Goal: Task Accomplishment & Management: Manage account settings

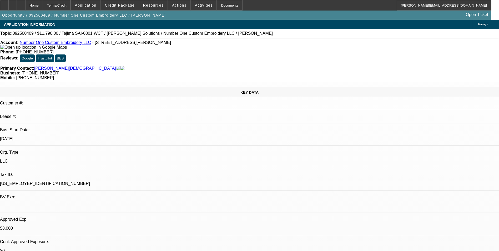
select select "0"
select select "0.1"
select select "0"
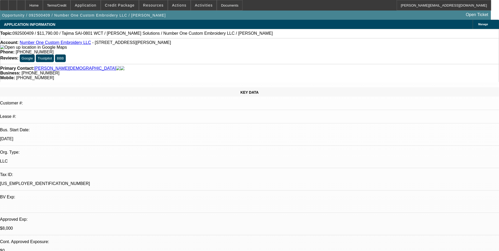
select select "0"
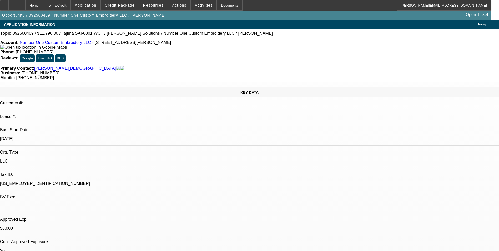
select select "2"
select select "0"
select select "1"
select select "4"
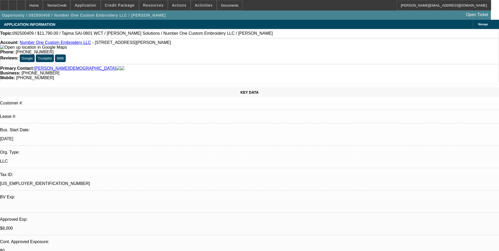
select select "1"
select select "6"
select select "1"
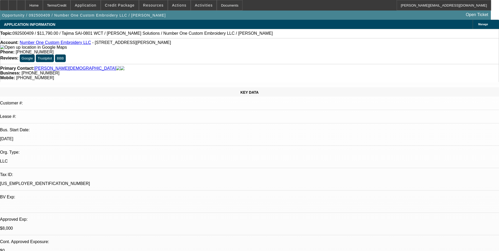
select select "6"
select select "1"
select select "2"
select select "6"
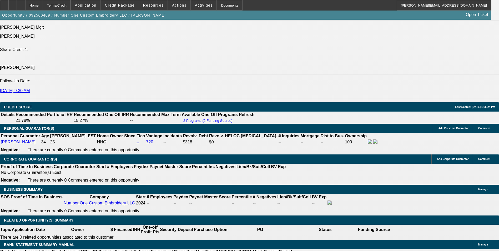
scroll to position [711, 0]
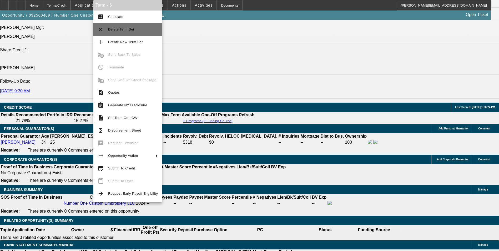
click at [134, 27] on span "Delete Term Set" at bounding box center [133, 29] width 50 height 6
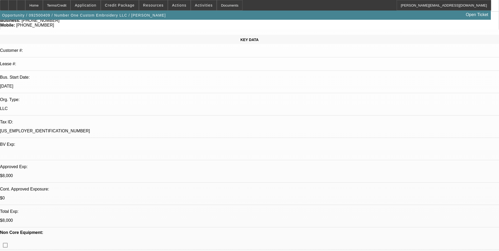
select select "0"
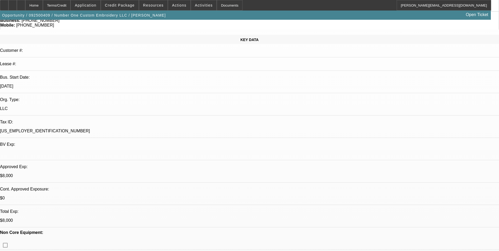
select select "0"
select select "2"
select select "0"
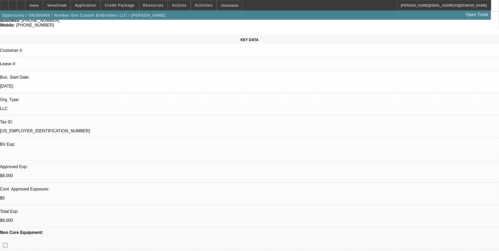
select select "2"
select select "0"
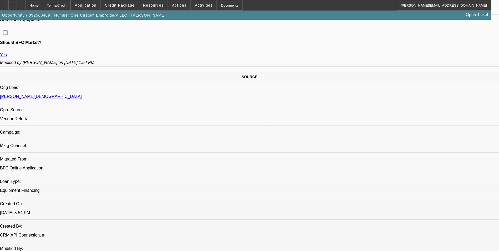
select select "1"
select select "6"
select select "1"
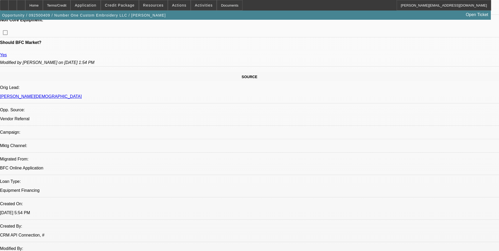
select select "6"
select select "1"
select select "2"
select select "6"
select select "1"
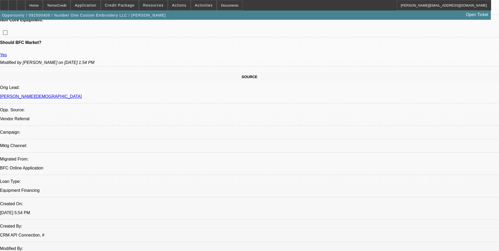
select select "2"
select select "6"
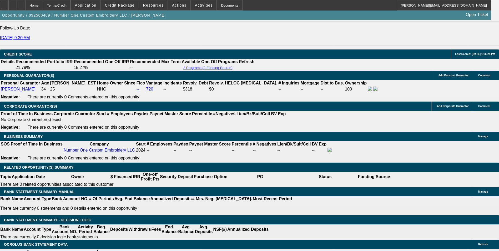
scroll to position [763, 0]
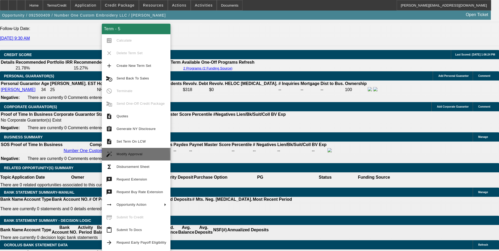
click at [135, 156] on span "Modify Approval" at bounding box center [130, 154] width 26 height 4
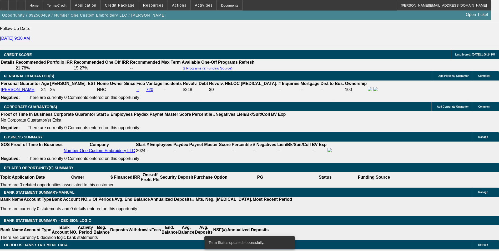
select select "0"
select select "6"
select select "0"
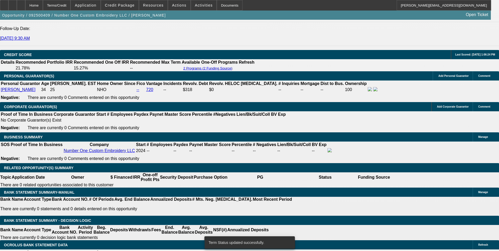
select select "0"
select select "6"
select select "0"
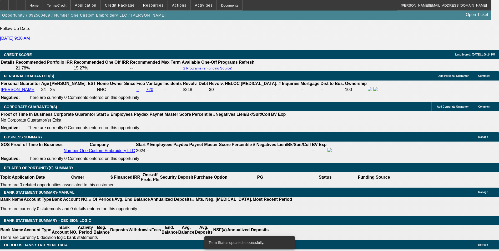
select select "0"
select select "6"
select select "0"
select select "2"
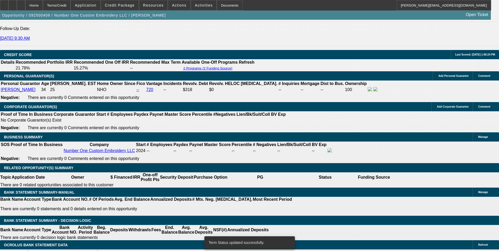
select select "0"
select select "6"
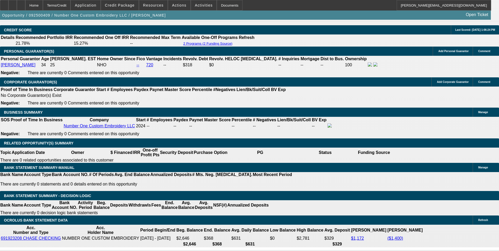
scroll to position [789, 0]
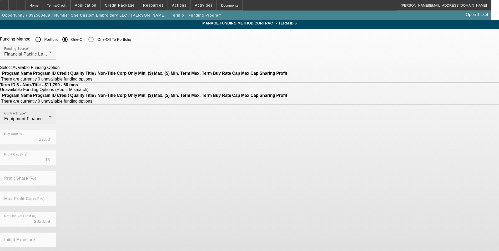
click at [52, 124] on div "Contract Type Equipment Finance Agreement" at bounding box center [27, 116] width 47 height 15
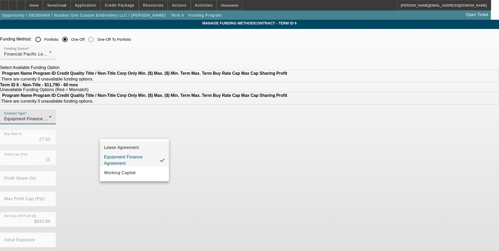
click at [131, 147] on span "Lease Agreement" at bounding box center [121, 147] width 35 height 6
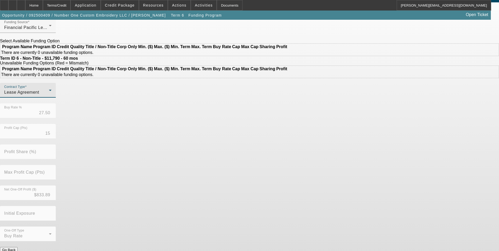
scroll to position [33, 0]
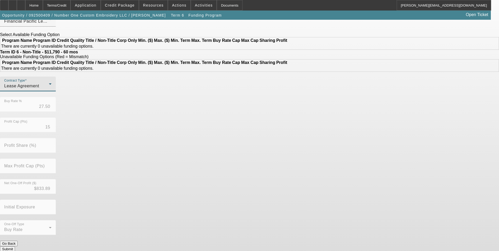
click at [15, 246] on button "Submit" at bounding box center [7, 249] width 15 height 6
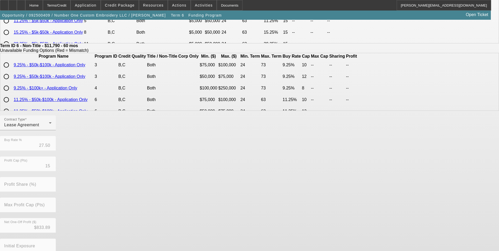
scroll to position [113, 0]
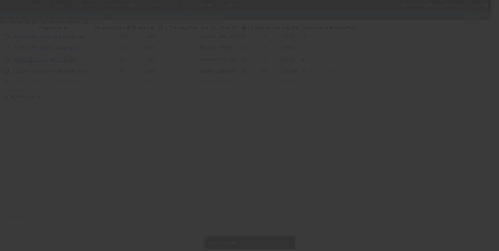
scroll to position [0, 0]
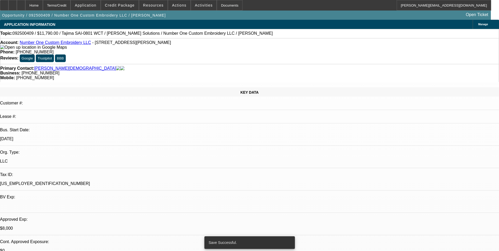
select select "0"
select select "6"
select select "0"
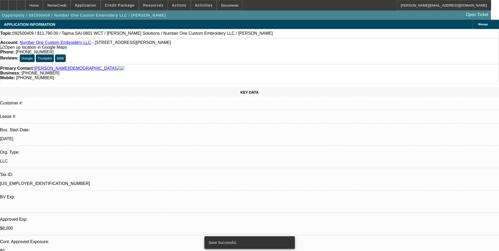
select select "0"
select select "6"
select select "0"
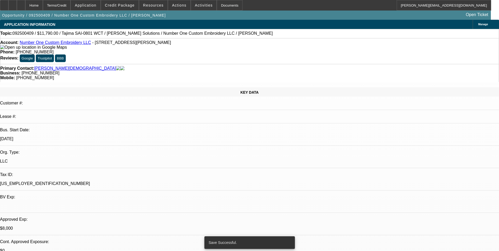
select select "0"
select select "6"
select select "0"
select select "2"
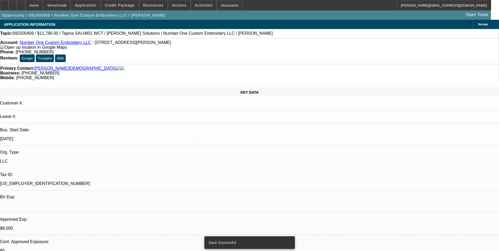
select select "0"
select select "6"
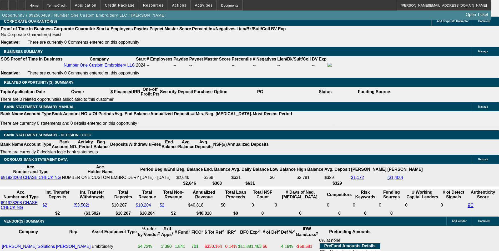
scroll to position [789, 0]
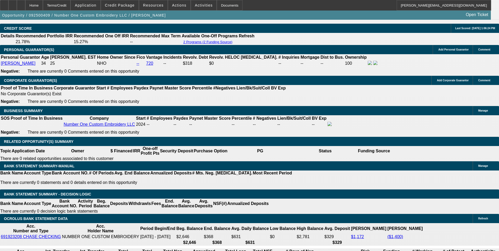
select select "0.1"
type input "$1,179.00"
type input "UNKNOWN"
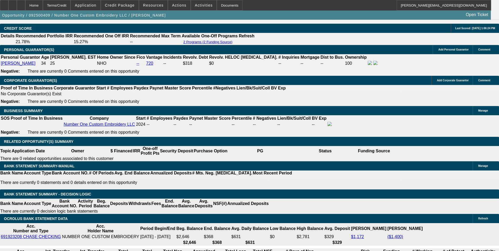
select select "4"
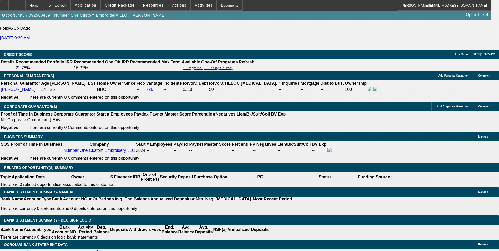
scroll to position [763, 0]
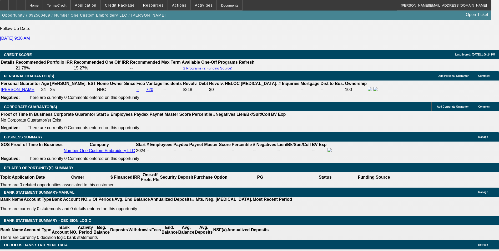
drag, startPoint x: 79, startPoint y: 149, endPoint x: 144, endPoint y: 146, distance: 64.8
type input "377"
type input "29.4"
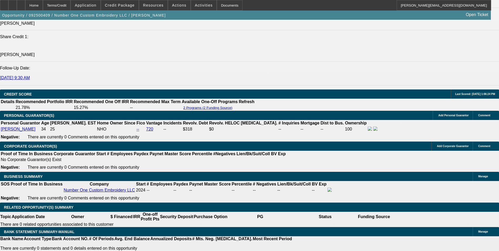
scroll to position [684, 0]
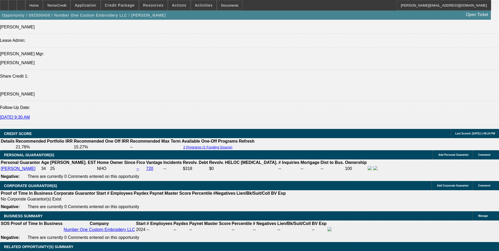
type input "$377.00"
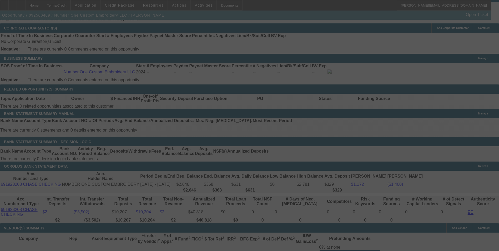
scroll to position [842, 0]
select select "0"
select select "0.1"
select select "4"
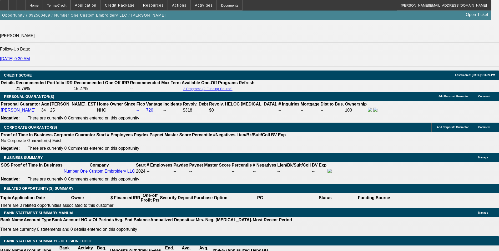
scroll to position [737, 0]
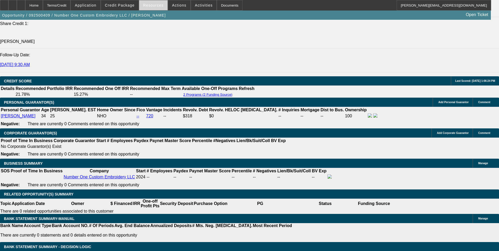
click at [158, 7] on span "Resources" at bounding box center [153, 5] width 21 height 4
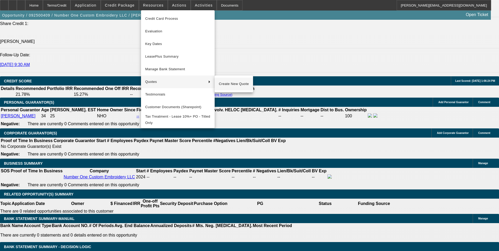
click at [231, 84] on span "Create New Quote" at bounding box center [234, 84] width 30 height 6
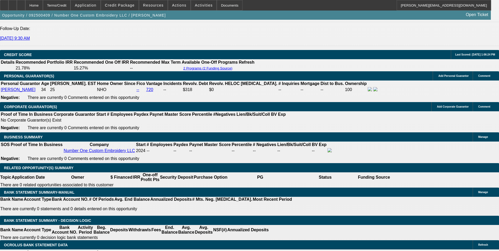
scroll to position [789, 0]
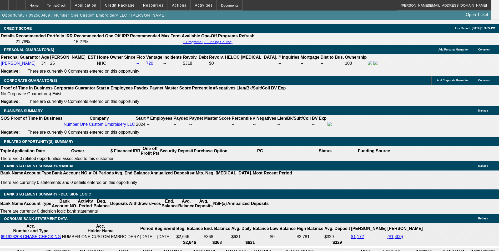
click at [202, 4] on span "Activities" at bounding box center [204, 5] width 18 height 4
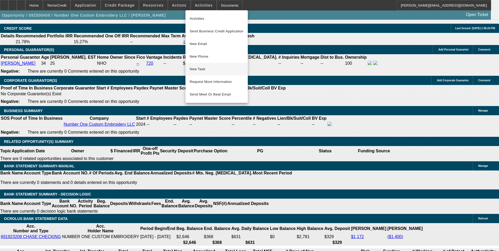
click at [216, 71] on span "New Task" at bounding box center [217, 69] width 54 height 6
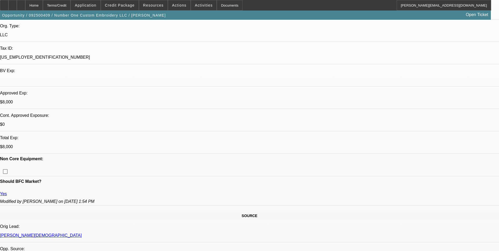
scroll to position [0, 0]
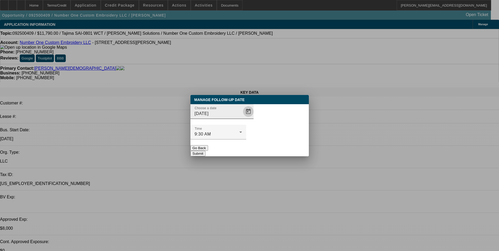
click at [242, 118] on span "Open calendar" at bounding box center [248, 111] width 13 height 13
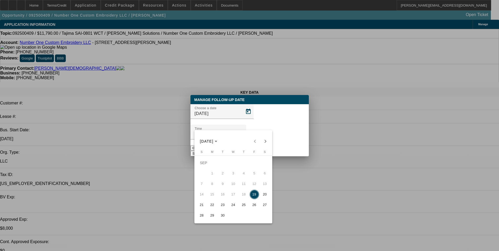
click at [214, 205] on span "22" at bounding box center [212, 204] width 9 height 9
type input "9/22/2025"
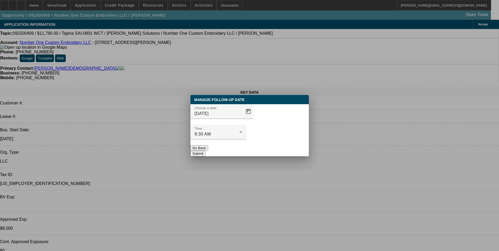
click at [206, 151] on button "Submit" at bounding box center [198, 154] width 15 height 6
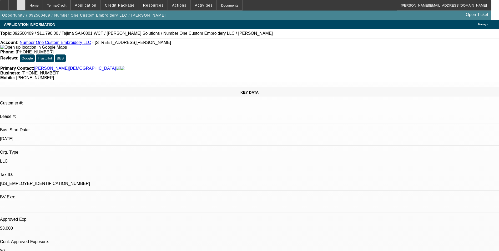
click at [21, 3] on icon at bounding box center [21, 3] width 0 height 0
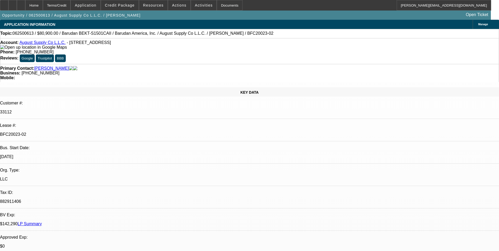
select select "0"
select select "2"
select select "0.1"
select select "4"
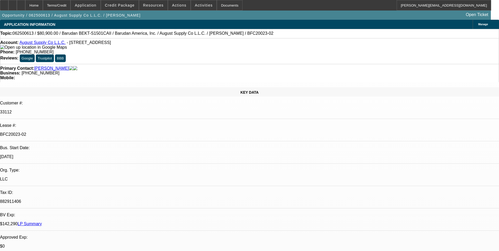
select select "0"
select select "2"
select select "0.1"
select select "4"
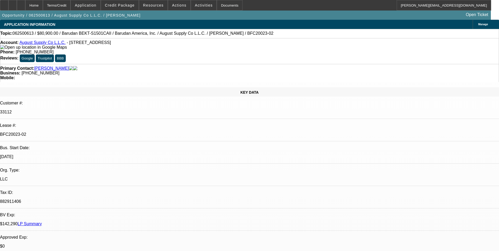
select select "0"
select select "2"
select select "0.1"
select select "4"
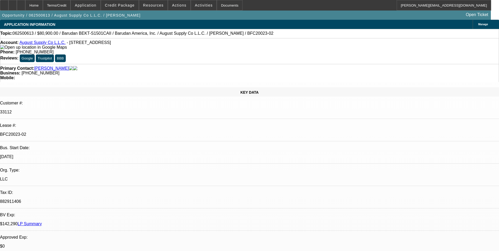
select select "0"
select select "2"
select select "0.1"
select select "4"
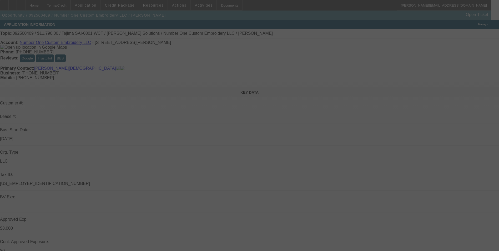
select select "0"
select select "0.1"
select select "4"
select select "0"
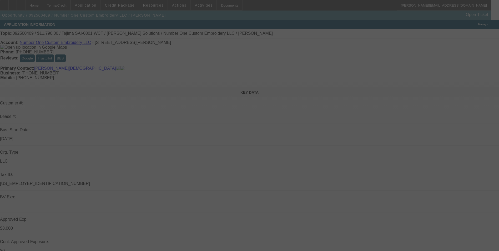
select select "0"
select select "6"
select select "0"
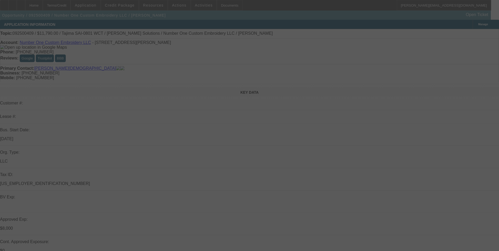
select select "0"
select select "6"
select select "0"
select select "2"
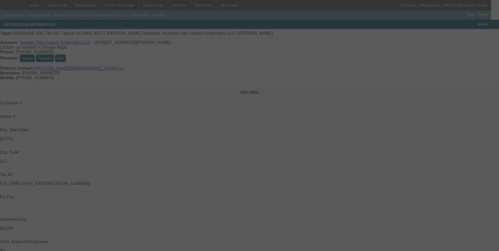
select select "0"
select select "6"
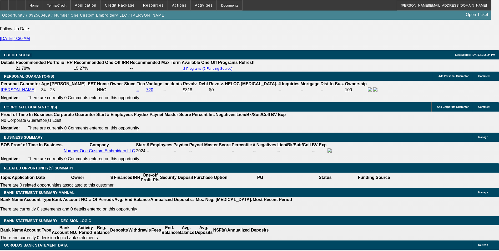
scroll to position [763, 0]
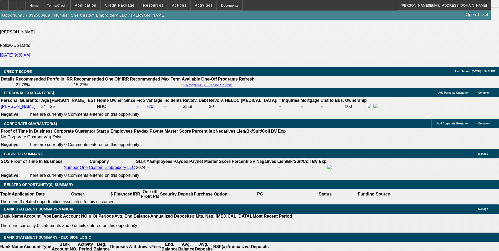
scroll to position [737, 0]
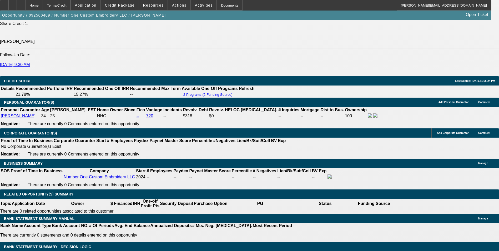
drag, startPoint x: 94, startPoint y: 135, endPoint x: 128, endPoint y: 134, distance: 34.2
type input "$0.00"
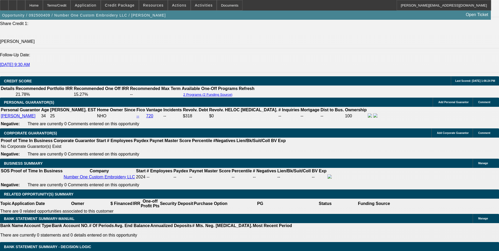
drag, startPoint x: 416, startPoint y: 106, endPoint x: 416, endPoint y: 111, distance: 4.8
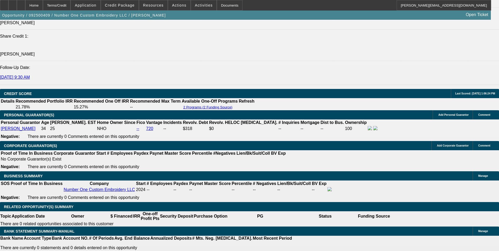
scroll to position [737, 0]
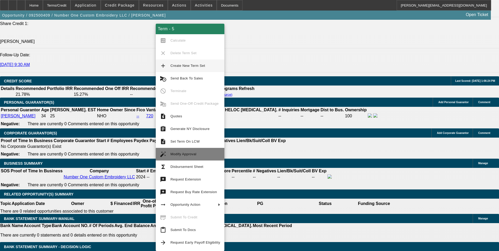
click at [199, 152] on span "Modify Approval" at bounding box center [196, 154] width 50 height 6
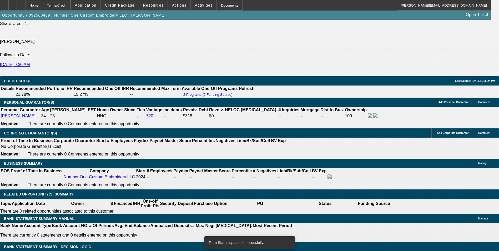
select select "0"
select select "6"
select select "0"
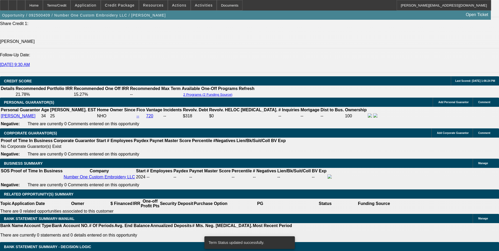
select select "0"
select select "0.1"
select select "4"
select select "0"
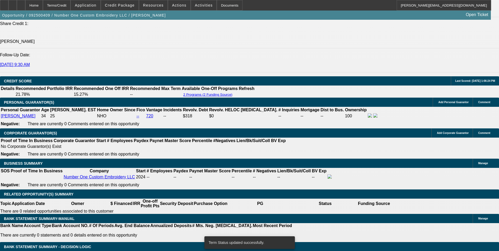
select select "0"
select select "6"
select select "0"
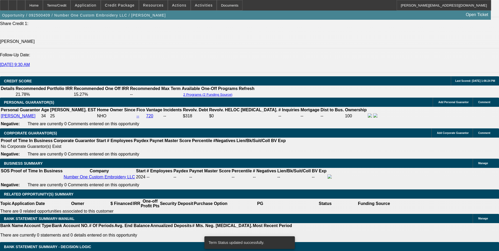
select select "6"
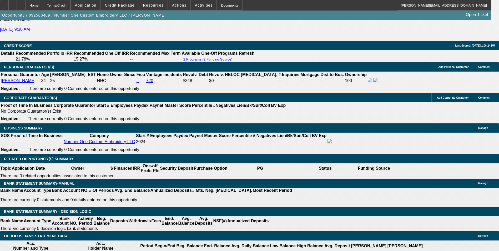
scroll to position [763, 0]
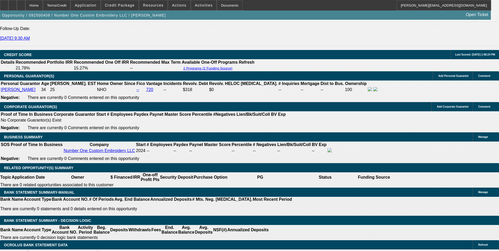
drag, startPoint x: 96, startPoint y: 109, endPoint x: 160, endPoint y: 103, distance: 64.2
type input "$1,500.00"
type input "UNKNOWN"
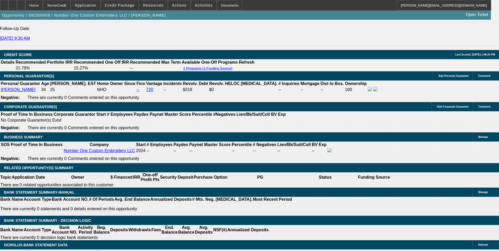
type input "$326.42"
drag, startPoint x: 97, startPoint y: 108, endPoint x: 167, endPoint y: 97, distance: 70.3
type input "$1,200.00"
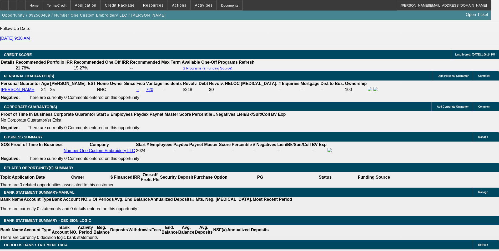
type input "$335.93"
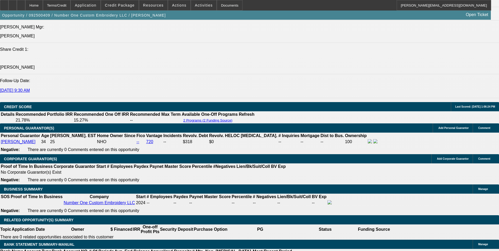
scroll to position [711, 0]
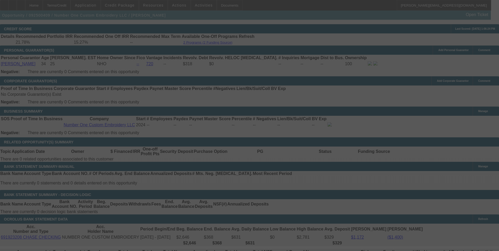
scroll to position [789, 0]
select select "0"
select select "6"
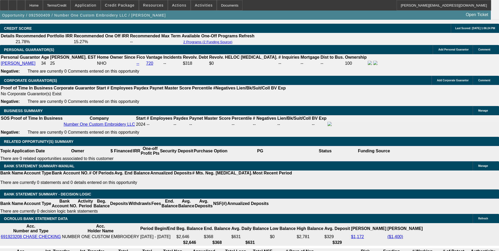
drag, startPoint x: 78, startPoint y: 122, endPoint x: 172, endPoint y: 109, distance: 94.8
type input "33"
type input "UNKNOWN"
type input "339"
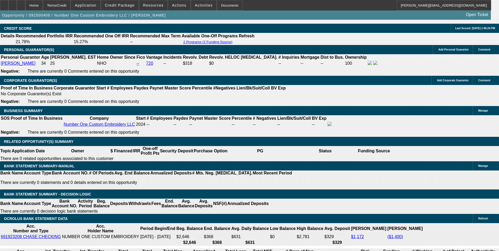
type input "29.4"
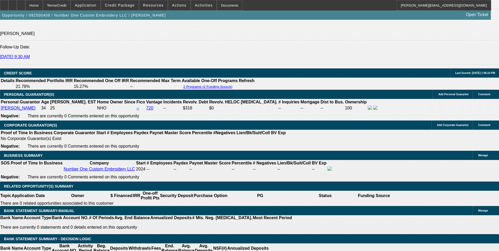
scroll to position [737, 0]
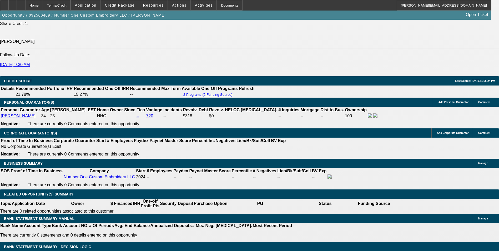
type input "$339.00"
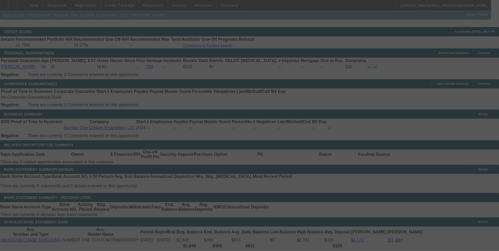
scroll to position [789, 0]
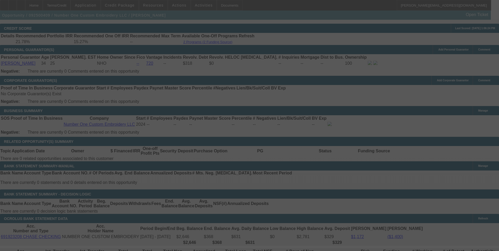
select select "0"
select select "6"
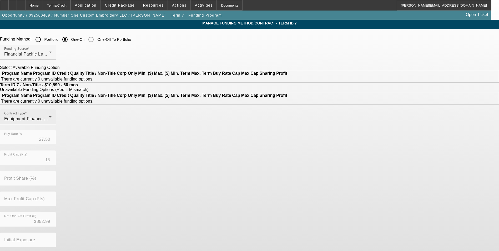
click at [52, 124] on div "Contract Type Equipment Finance Agreement" at bounding box center [27, 116] width 47 height 15
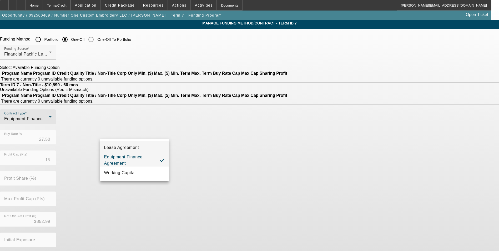
click at [139, 144] on mat-option "Lease Agreement" at bounding box center [134, 147] width 69 height 13
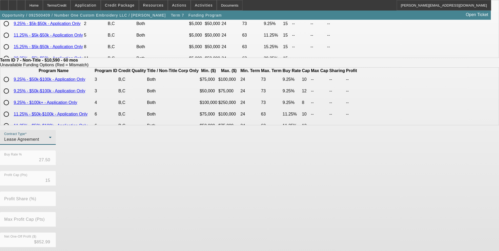
scroll to position [113, 0]
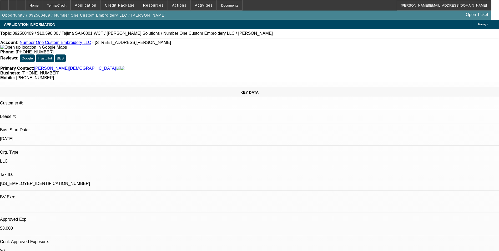
select select "0"
select select "6"
select select "0"
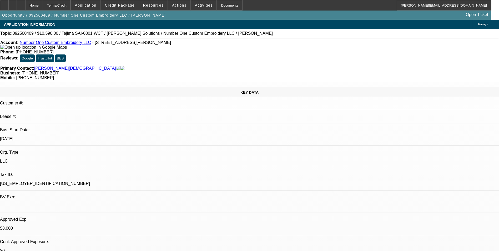
select select "0"
select select "0.1"
select select "4"
select select "0"
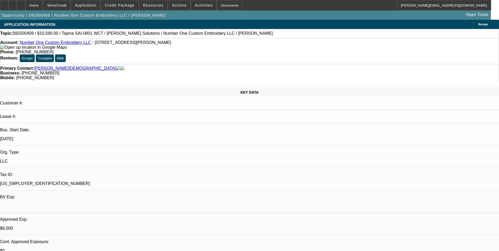
select select "0"
select select "6"
select select "0"
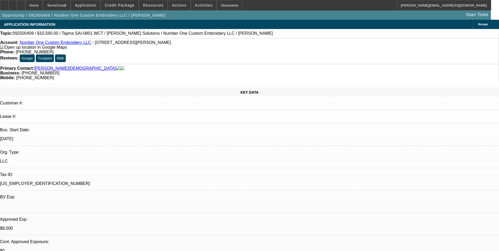
select select "6"
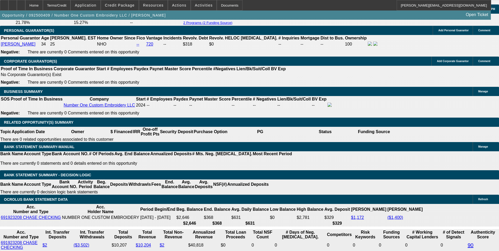
scroll to position [816, 0]
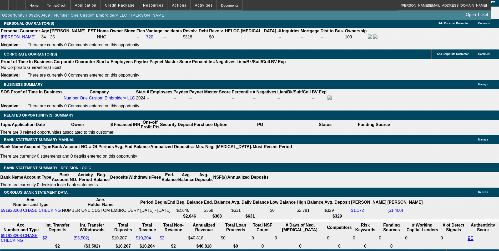
drag, startPoint x: 119, startPoint y: 46, endPoint x: 158, endPoint y: 37, distance: 39.6
type input "$1,300.00"
type input "UNKNOWN"
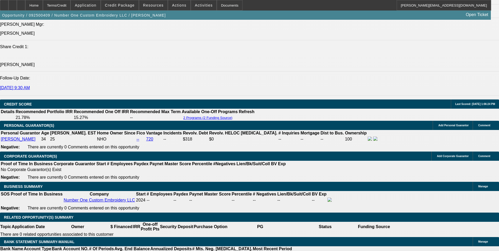
scroll to position [711, 0]
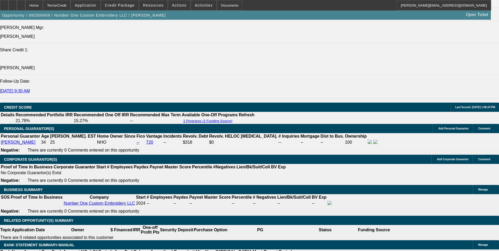
drag, startPoint x: 80, startPoint y: 201, endPoint x: 138, endPoint y: 194, distance: 58.6
type input "33"
type input "335"
type input "29.3"
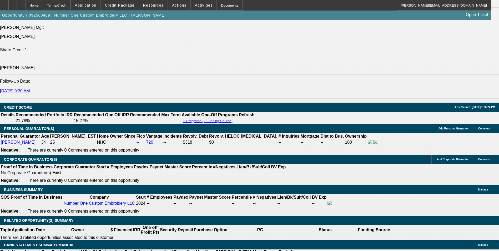
type input "$335.00"
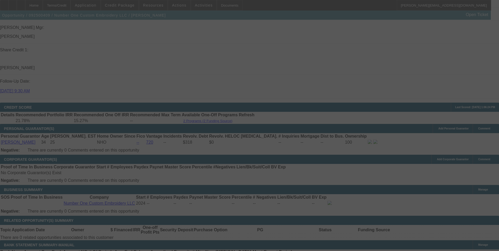
select select "0"
select select "6"
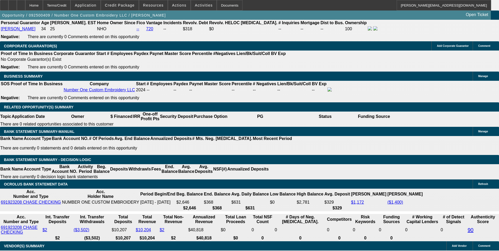
scroll to position [816, 0]
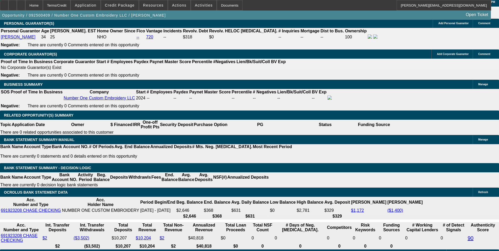
drag, startPoint x: 77, startPoint y: 96, endPoint x: 162, endPoint y: 80, distance: 86.5
type input "33"
type input "UNKNOWN"
type input "339"
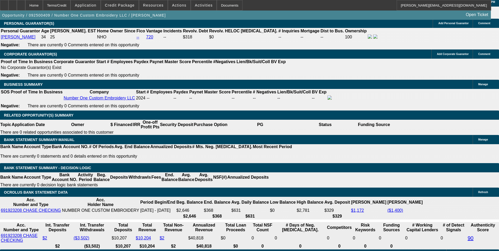
type input "29.9"
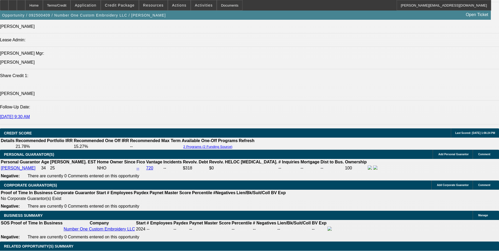
scroll to position [684, 0]
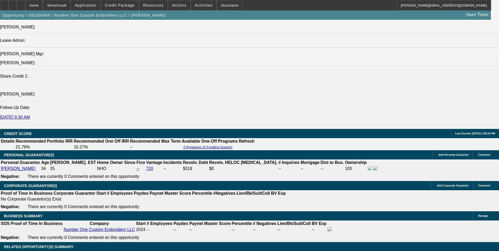
type input "$339.00"
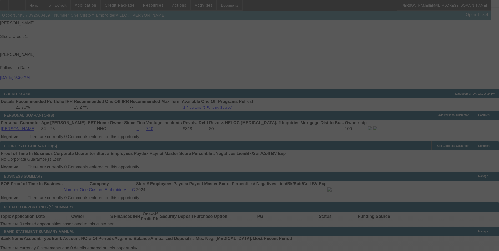
scroll to position [737, 0]
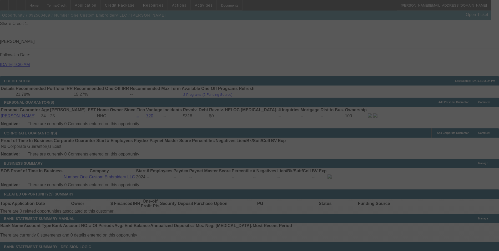
select select "0"
select select "6"
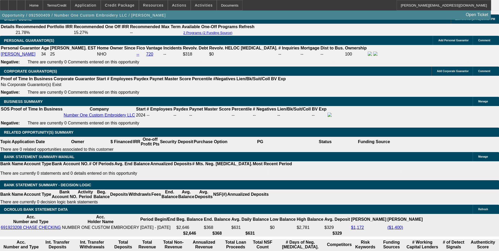
scroll to position [789, 0]
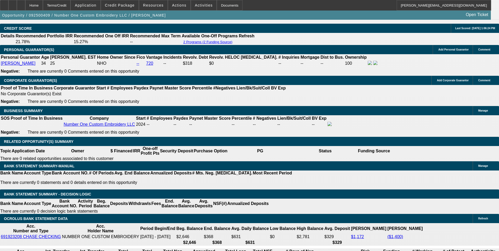
drag, startPoint x: 79, startPoint y: 123, endPoint x: 136, endPoint y: 114, distance: 56.7
type input "3"
type input "UNKNOWN"
type input "342"
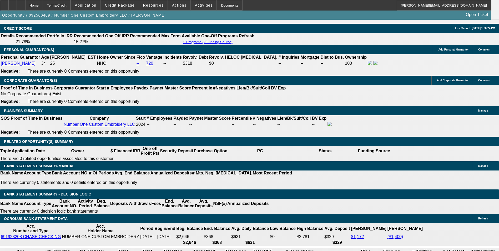
type input "30.4"
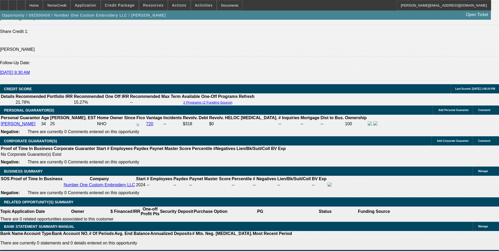
scroll to position [658, 0]
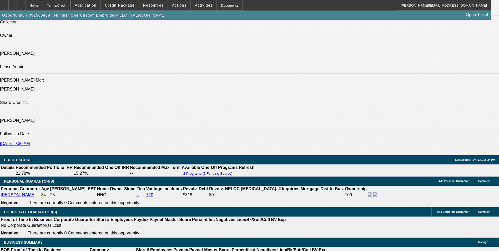
type input "$342.00"
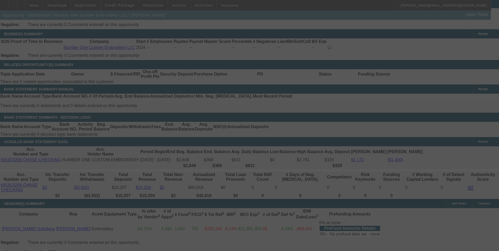
scroll to position [868, 0]
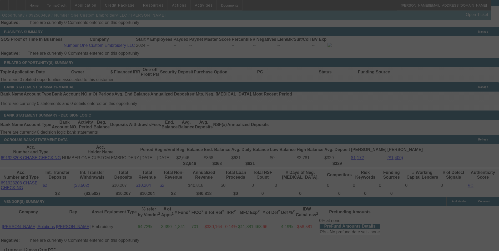
select select "0"
select select "6"
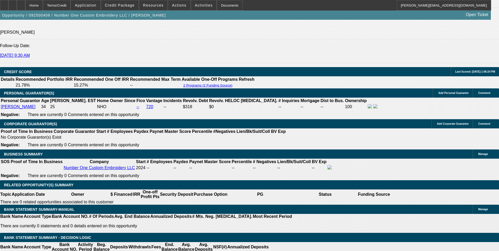
scroll to position [737, 0]
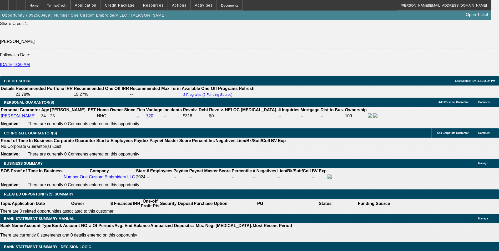
select select "0"
select select "2"
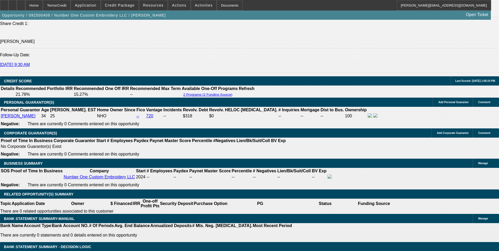
select select "0"
select select "6"
select select "0"
select select "2"
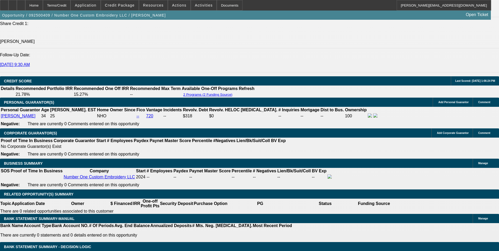
select select "0"
select select "6"
select select "0"
select select "2"
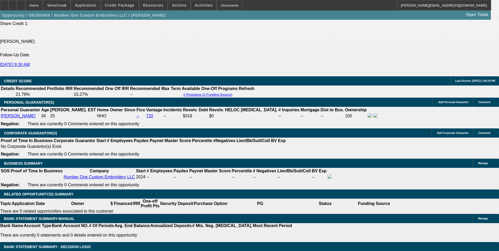
select select "0"
select select "6"
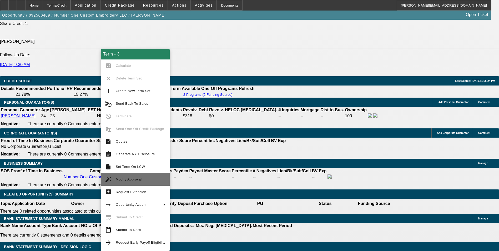
click at [144, 175] on button "auto_fix_high Modify Approval" at bounding box center [135, 179] width 69 height 13
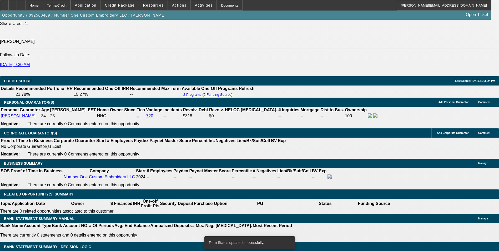
select select "0"
select select "2"
select select "0"
select select "6"
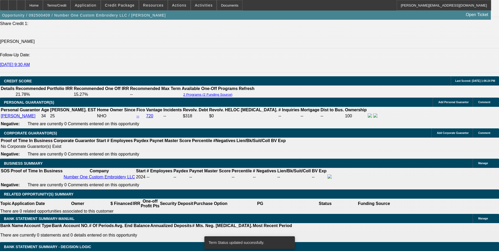
select select "0"
select select "6"
select select "0"
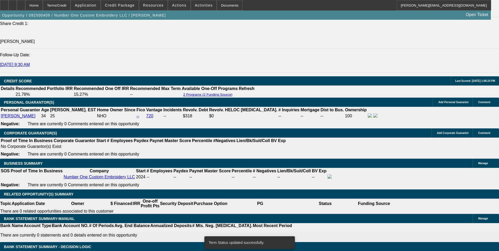
select select "0"
select select "0.1"
select select "4"
select select "0"
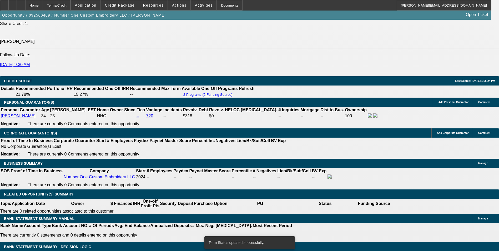
select select "0"
select select "6"
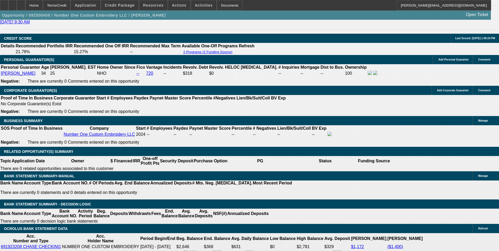
scroll to position [763, 0]
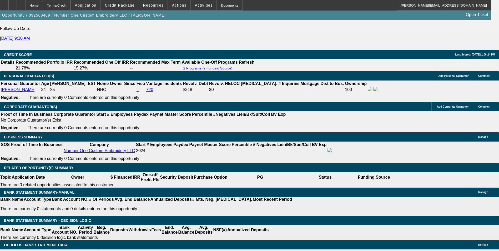
type input "244"
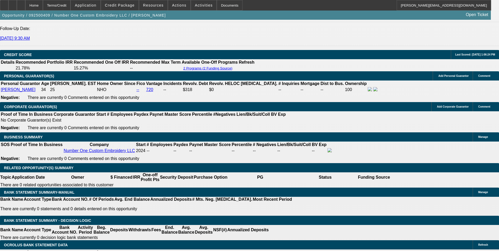
type input "$488.00"
type input "UNKNOWN"
type input "20.1"
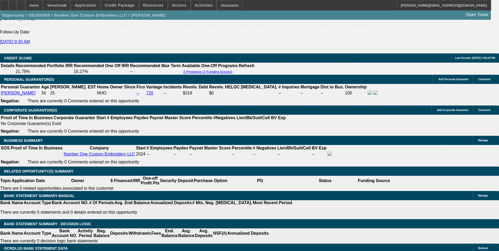
scroll to position [711, 0]
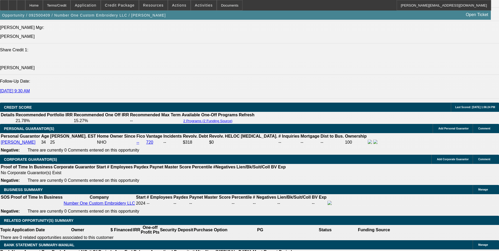
type input "$244.00"
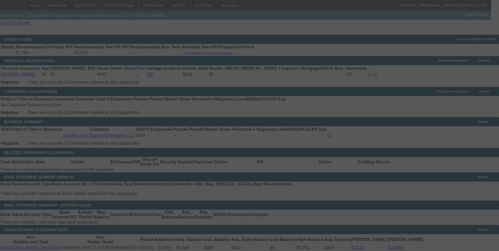
scroll to position [789, 0]
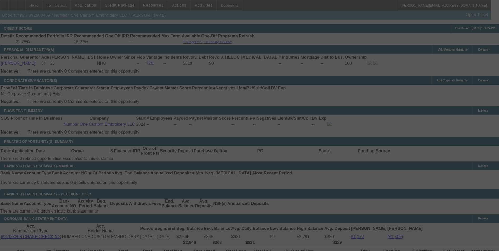
select select "0"
select select "2"
select select "0"
select select "6"
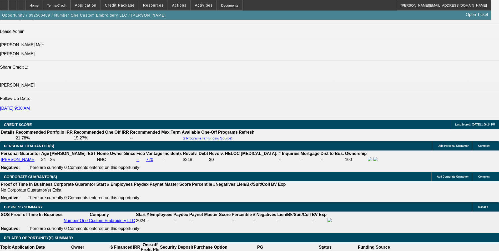
scroll to position [684, 0]
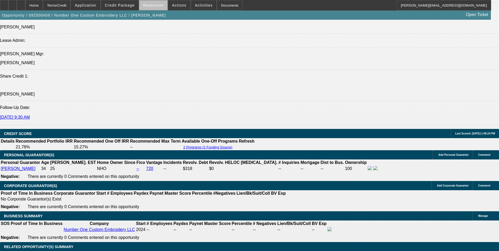
click at [156, 8] on span at bounding box center [153, 5] width 28 height 13
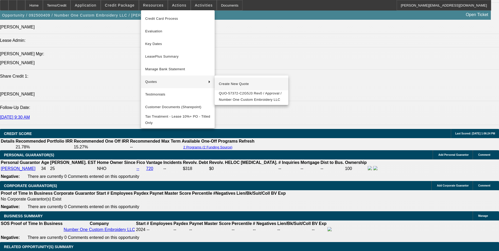
click at [230, 82] on span "Create New Quote" at bounding box center [251, 84] width 65 height 6
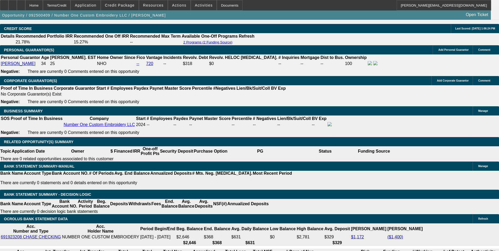
scroll to position [789, 0]
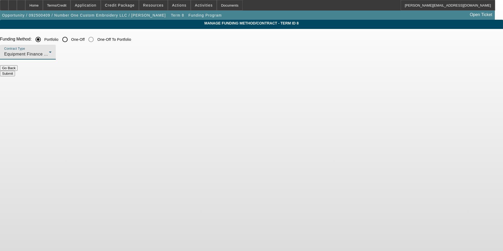
click at [49, 53] on div "Equipment Finance Agreement" at bounding box center [26, 54] width 45 height 6
click at [139, 70] on span "Lease Agreement" at bounding box center [123, 68] width 35 height 6
click at [15, 71] on button "Submit" at bounding box center [7, 74] width 15 height 6
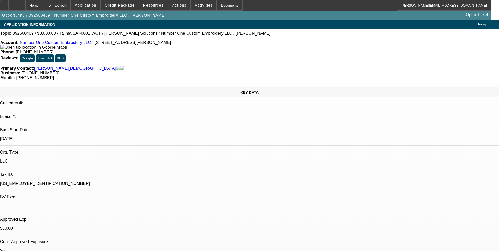
select select "0"
select select "2"
select select "0"
select select "6"
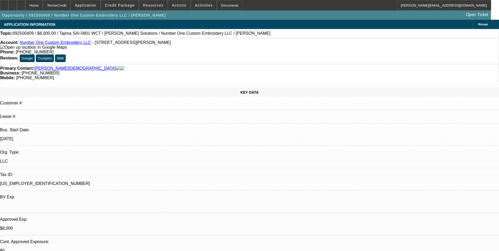
select select "0"
select select "6"
select select "0"
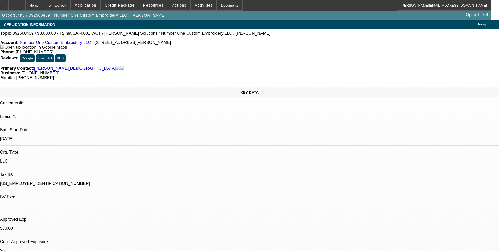
select select "0"
select select "0.1"
select select "4"
select select "0"
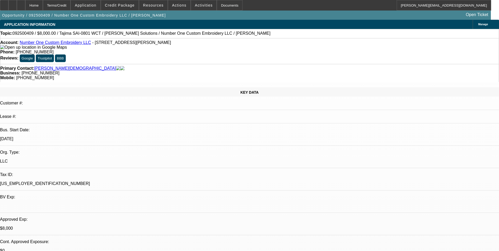
select select "0"
select select "6"
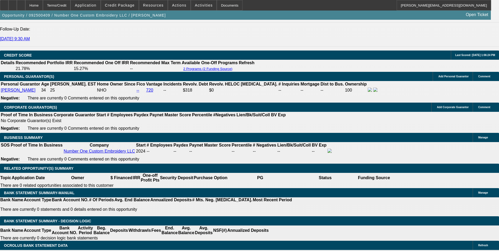
scroll to position [737, 0]
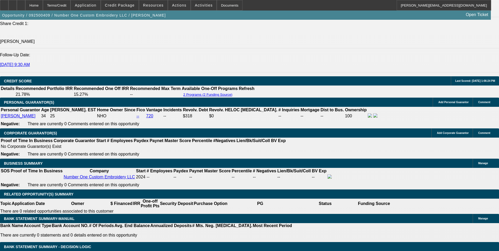
select select "0"
select select "6"
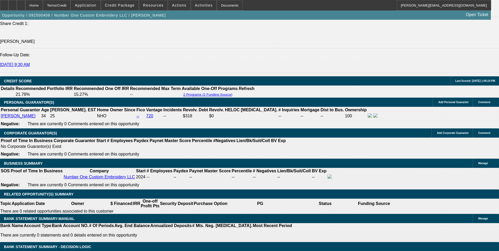
select select "0"
select select "2"
select select "0"
select select "6"
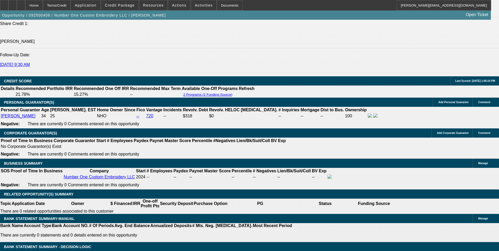
select select "0"
select select "2"
select select "0"
select select "6"
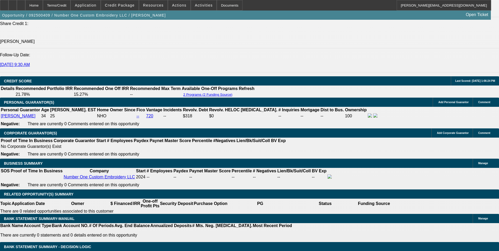
select select "0"
select select "2"
select select "0"
select select "6"
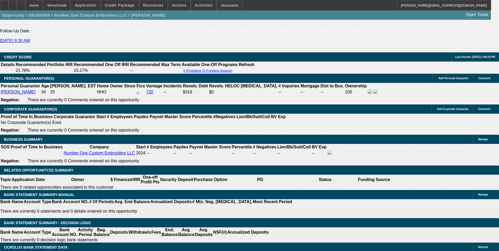
scroll to position [711, 0]
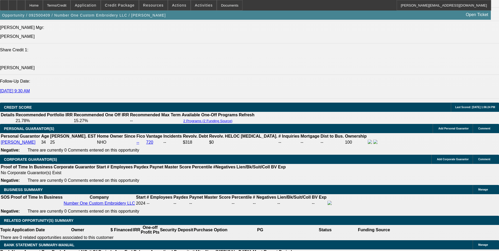
select select "0"
select select "2"
select select "0"
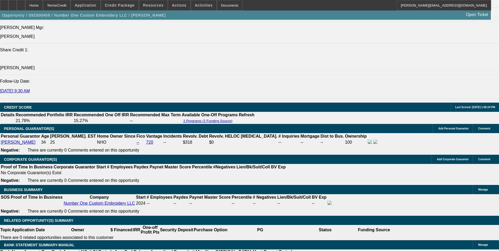
select select "6"
select select "0"
select select "6"
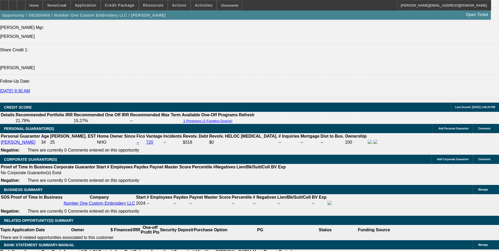
select select "0"
select select "0.1"
select select "4"
select select "0"
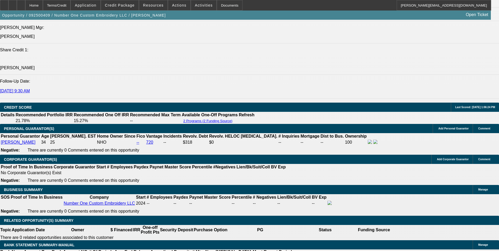
select select "0"
select select "6"
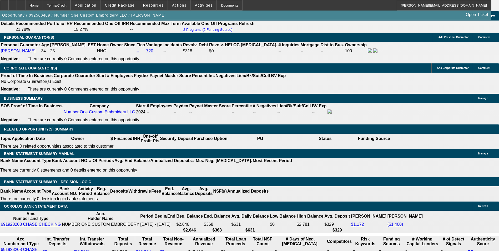
scroll to position [789, 0]
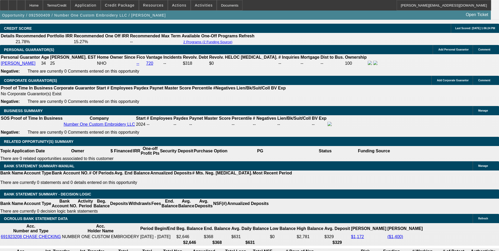
select select "0.1"
type input "$1,179.00"
type input "UNKNOWN"
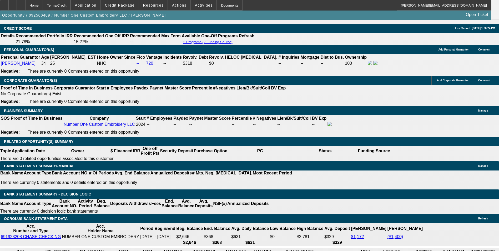
select select "4"
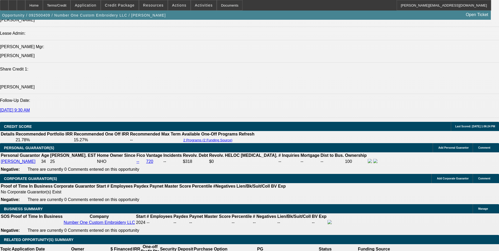
scroll to position [684, 0]
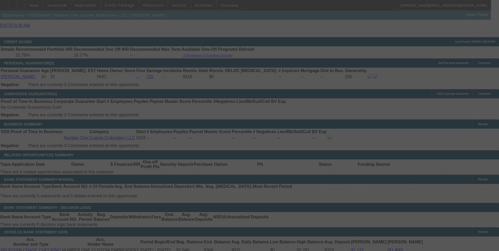
scroll to position [789, 0]
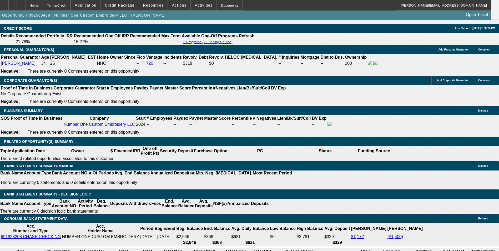
drag, startPoint x: 77, startPoint y: 124, endPoint x: 117, endPoint y: 118, distance: 40.5
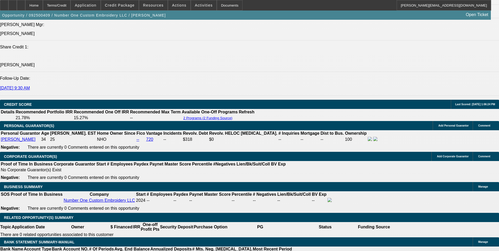
scroll to position [711, 0]
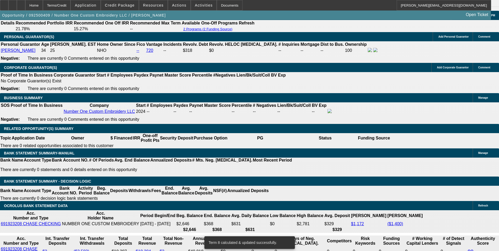
scroll to position [789, 0]
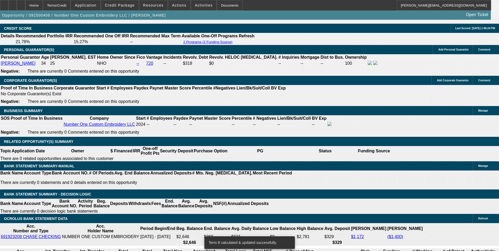
drag, startPoint x: 81, startPoint y: 122, endPoint x: 108, endPoint y: 120, distance: 27.4
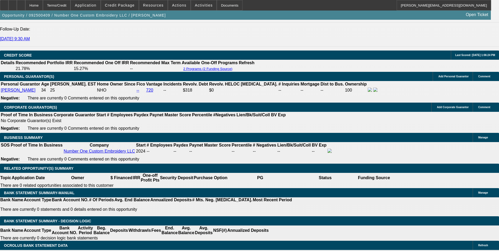
scroll to position [737, 0]
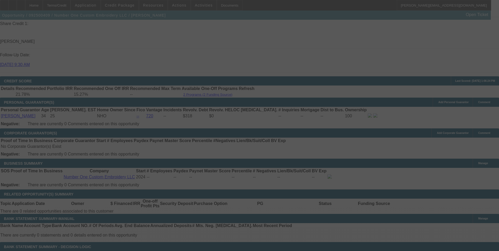
scroll to position [789, 0]
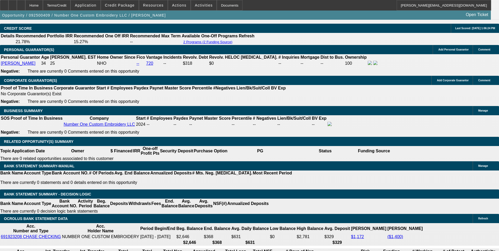
drag, startPoint x: 73, startPoint y: 123, endPoint x: 137, endPoint y: 112, distance: 64.6
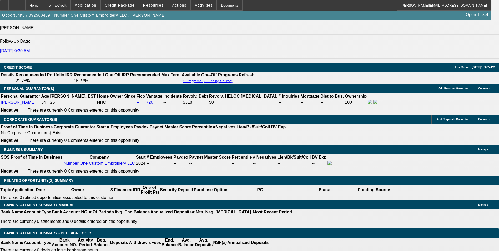
scroll to position [684, 0]
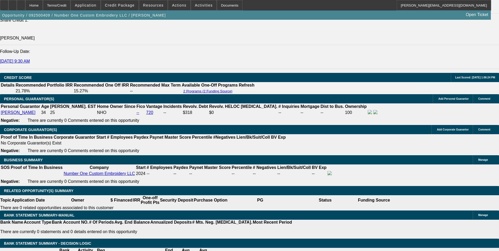
scroll to position [711, 0]
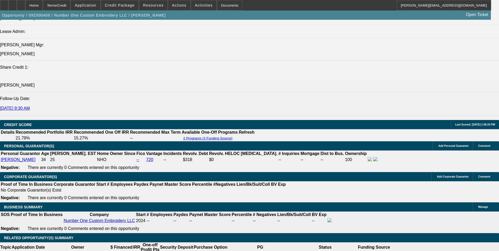
scroll to position [684, 0]
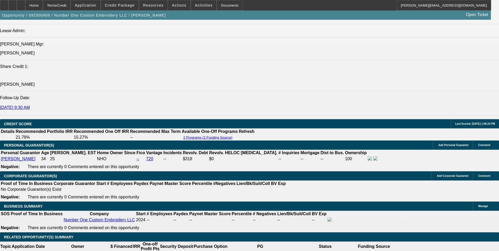
scroll to position [711, 0]
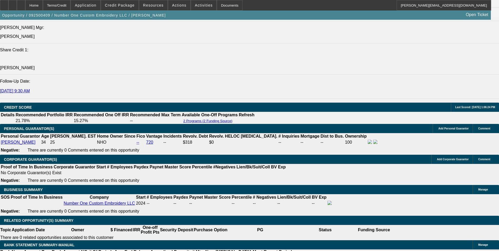
drag, startPoint x: 78, startPoint y: 201, endPoint x: 124, endPoint y: 194, distance: 46.6
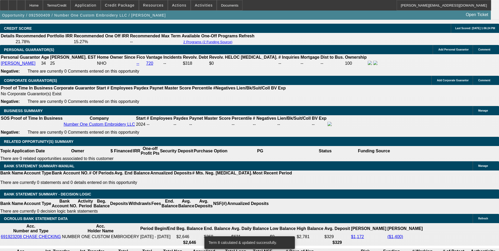
scroll to position [816, 0]
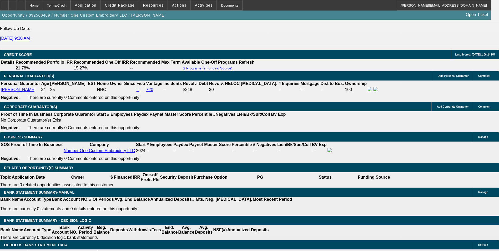
scroll to position [789, 0]
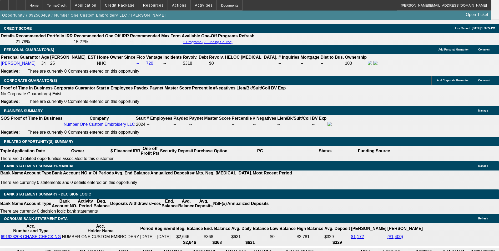
drag, startPoint x: 79, startPoint y: 123, endPoint x: 134, endPoint y: 119, distance: 55.2
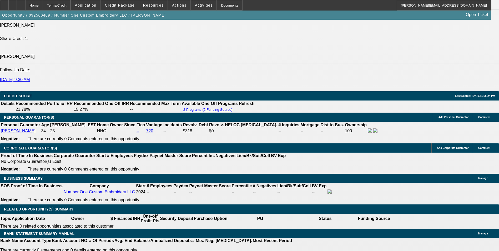
scroll to position [711, 0]
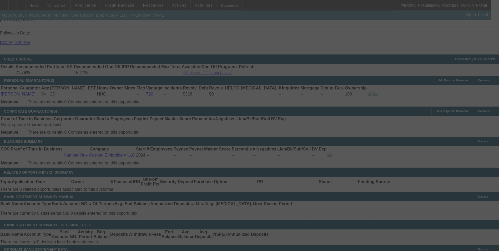
scroll to position [789, 0]
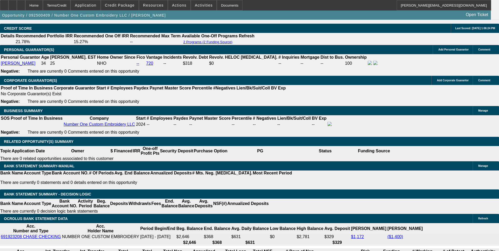
drag, startPoint x: 93, startPoint y: 83, endPoint x: 133, endPoint y: 79, distance: 39.6
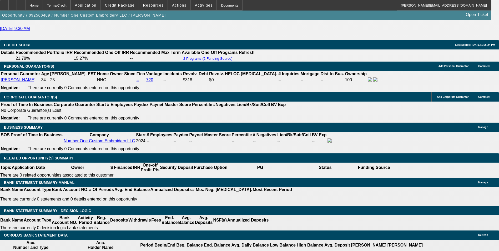
scroll to position [711, 0]
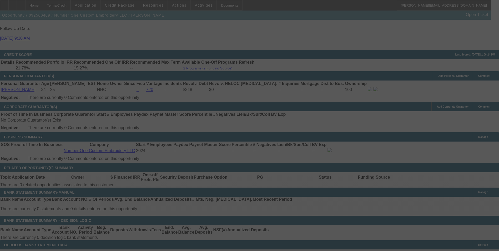
scroll to position [789, 0]
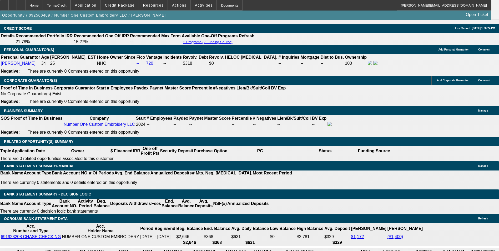
drag, startPoint x: 89, startPoint y: 82, endPoint x: 129, endPoint y: 79, distance: 40.1
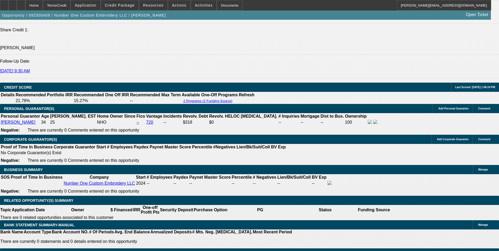
scroll to position [711, 0]
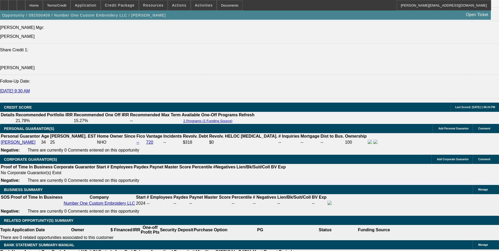
drag, startPoint x: 54, startPoint y: 90, endPoint x: 69, endPoint y: 77, distance: 19.0
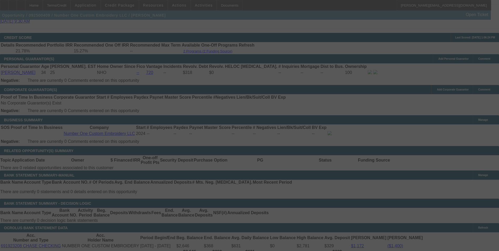
scroll to position [789, 0]
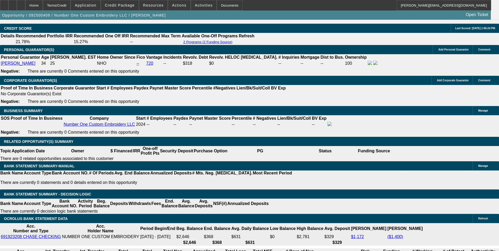
drag, startPoint x: 78, startPoint y: 124, endPoint x: 124, endPoint y: 119, distance: 46.0
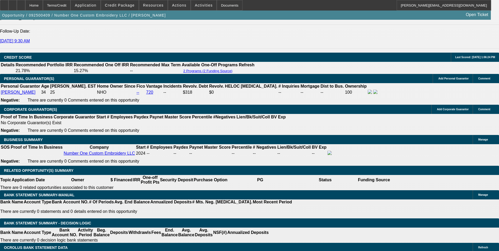
scroll to position [711, 0]
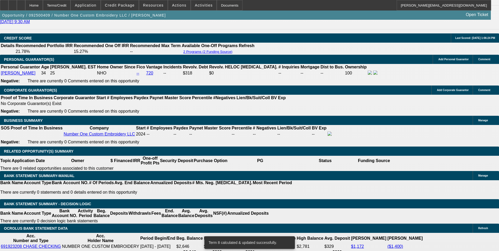
scroll to position [763, 0]
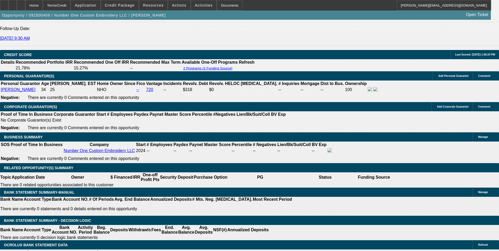
drag, startPoint x: 78, startPoint y: 151, endPoint x: 119, endPoint y: 151, distance: 41.1
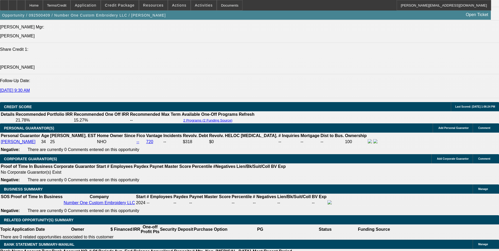
scroll to position [684, 0]
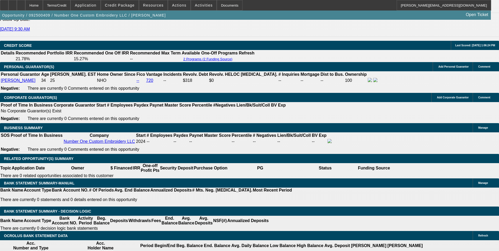
scroll to position [763, 0]
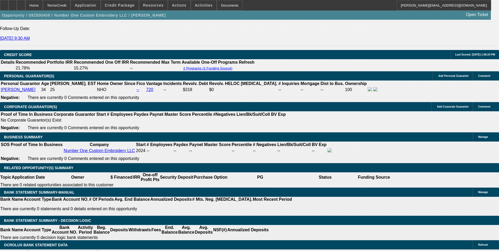
drag, startPoint x: 59, startPoint y: 103, endPoint x: 61, endPoint y: 101, distance: 2.7
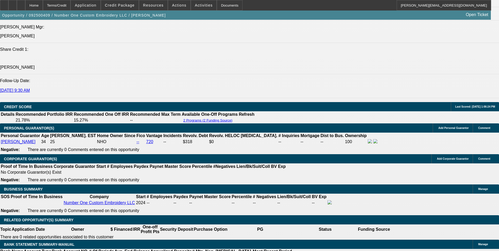
scroll to position [711, 0]
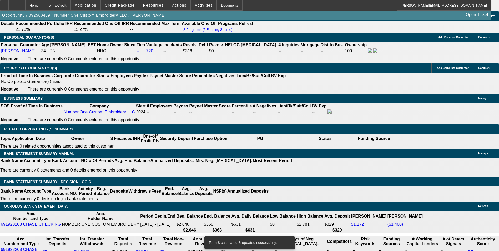
scroll to position [789, 0]
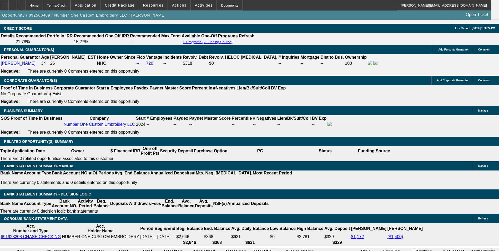
drag, startPoint x: 74, startPoint y: 124, endPoint x: 151, endPoint y: 120, distance: 77.0
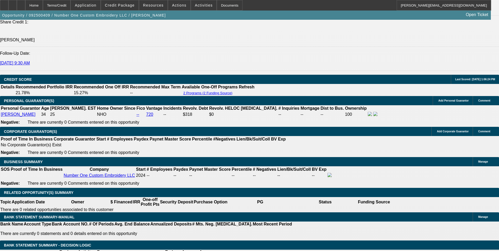
scroll to position [737, 0]
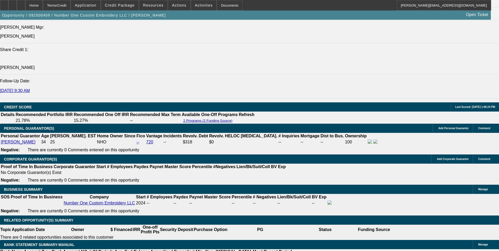
scroll to position [711, 0]
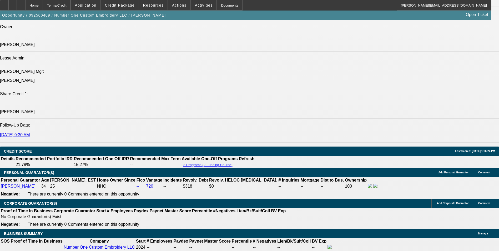
scroll to position [658, 0]
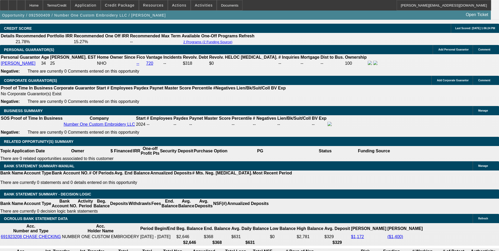
scroll to position [763, 0]
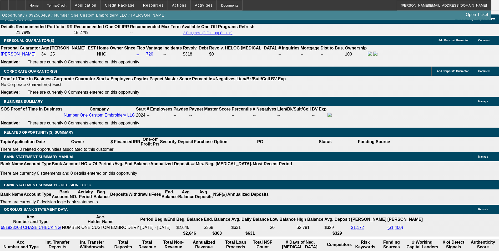
scroll to position [789, 0]
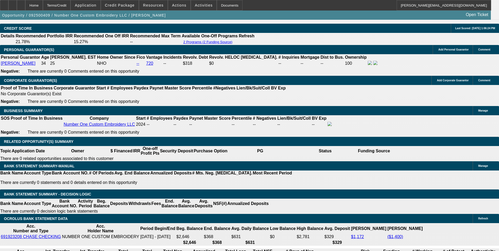
drag, startPoint x: 146, startPoint y: 122, endPoint x: 229, endPoint y: 105, distance: 85.2
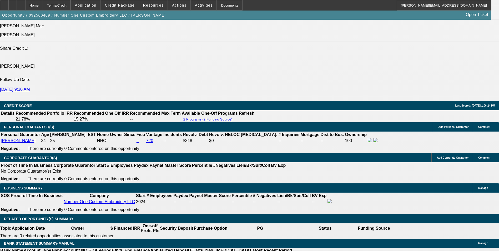
scroll to position [711, 0]
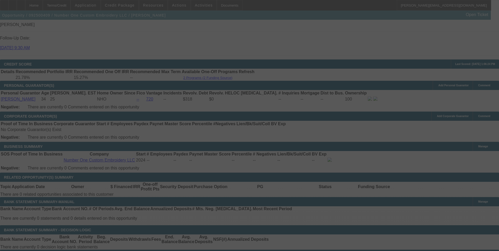
scroll to position [789, 0]
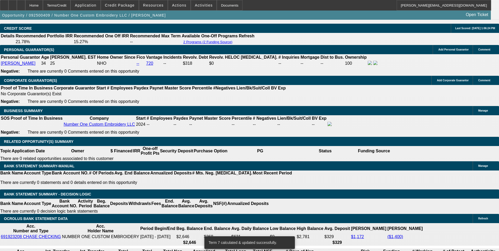
drag, startPoint x: 144, startPoint y: 123, endPoint x: 186, endPoint y: 118, distance: 41.4
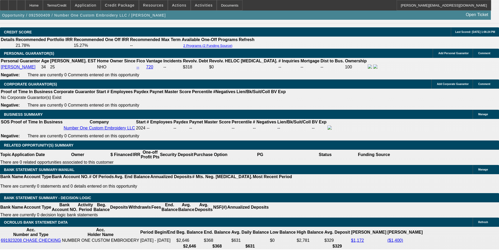
scroll to position [711, 0]
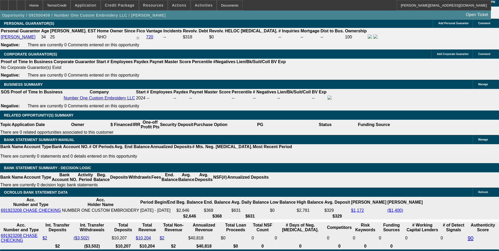
scroll to position [789, 0]
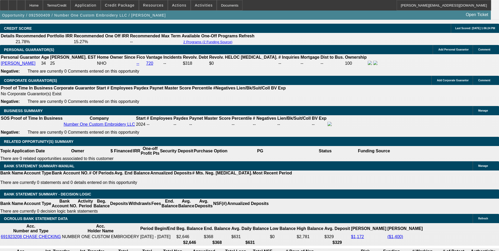
drag, startPoint x: 144, startPoint y: 123, endPoint x: 207, endPoint y: 123, distance: 62.9
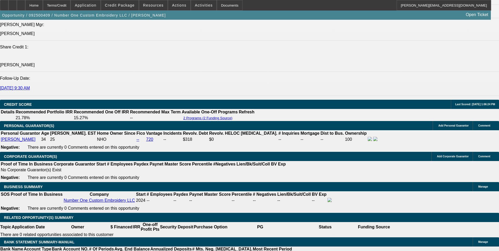
scroll to position [711, 0]
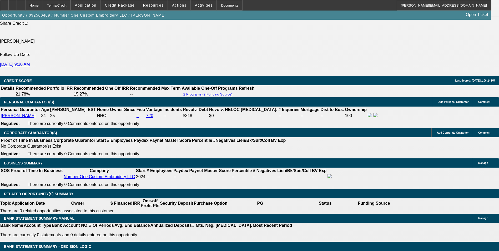
scroll to position [737, 0]
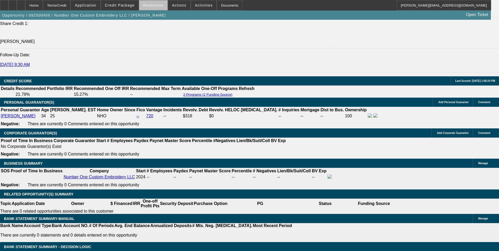
click at [162, 7] on span at bounding box center [153, 5] width 28 height 13
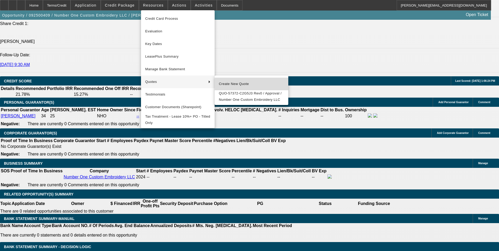
click at [231, 83] on span "Create New Quote" at bounding box center [251, 84] width 65 height 6
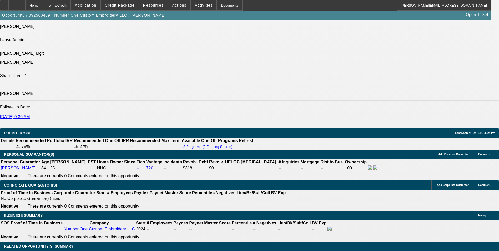
scroll to position [684, 0]
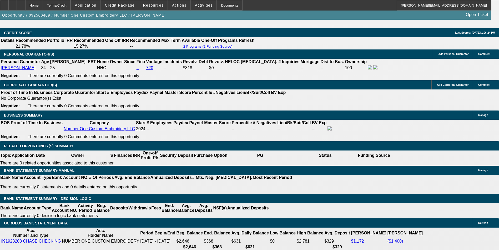
scroll to position [789, 0]
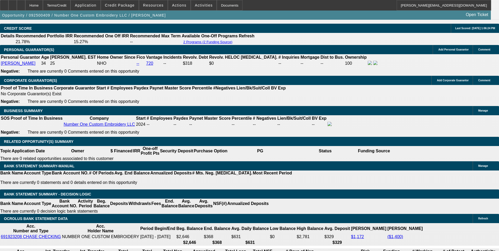
drag, startPoint x: 168, startPoint y: 123, endPoint x: 180, endPoint y: 120, distance: 12.4
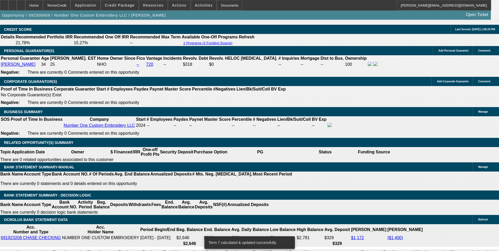
scroll to position [789, 0]
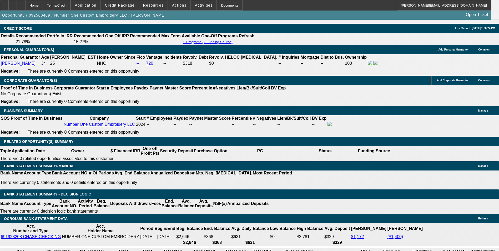
drag, startPoint x: 146, startPoint y: 122, endPoint x: 201, endPoint y: 122, distance: 55.5
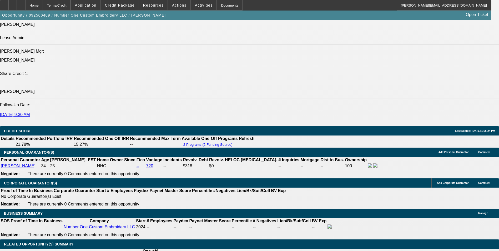
scroll to position [684, 0]
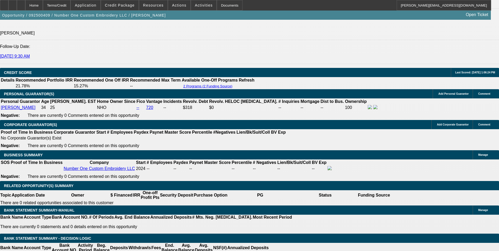
scroll to position [737, 0]
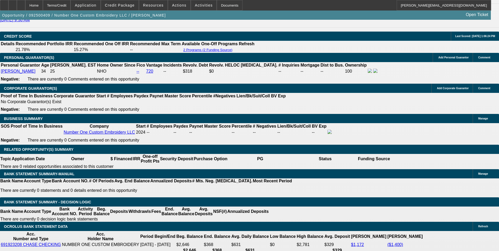
scroll to position [789, 0]
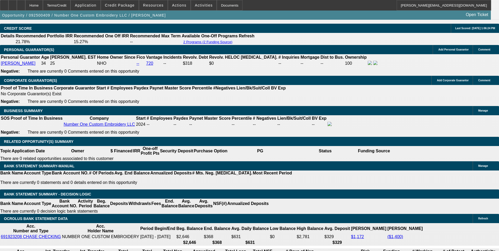
drag, startPoint x: 144, startPoint y: 124, endPoint x: 196, endPoint y: 119, distance: 51.8
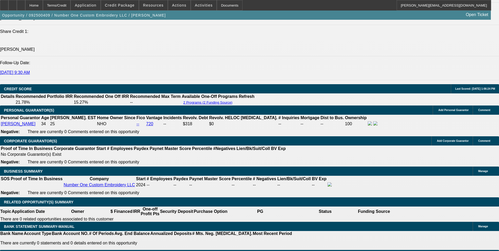
scroll to position [684, 0]
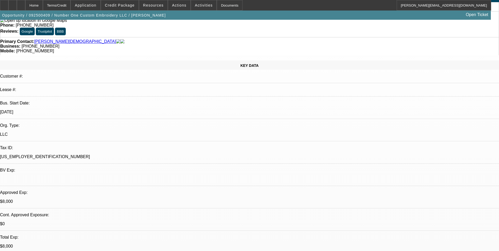
scroll to position [0, 0]
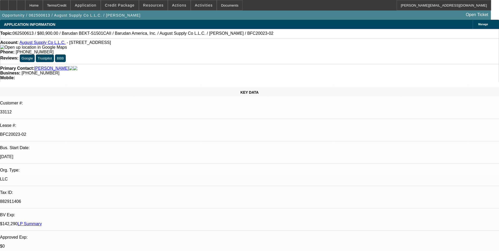
select select "0"
select select "2"
select select "0.1"
select select "4"
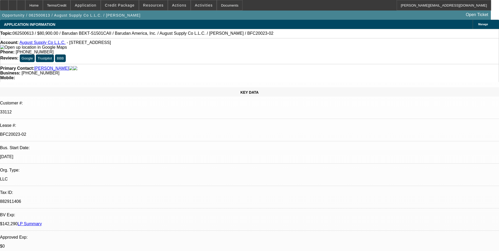
select select "0"
select select "2"
select select "0.1"
select select "4"
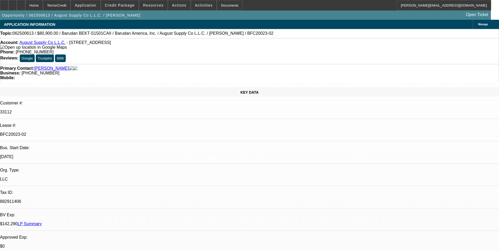
select select "0"
select select "2"
select select "0.1"
select select "4"
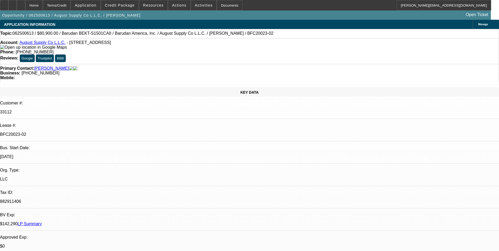
select select "0"
select select "2"
select select "0.1"
select select "4"
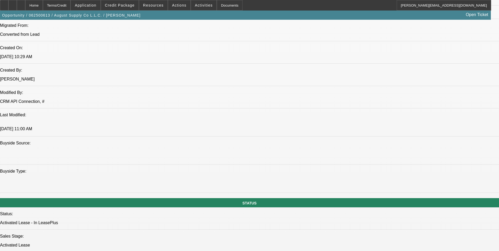
scroll to position [526, 0]
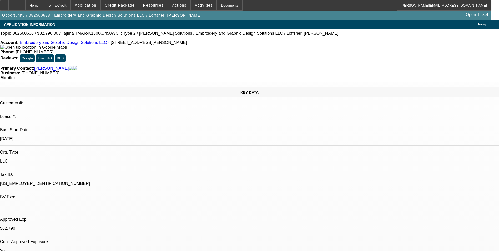
select select "0"
select select "2"
select select "0"
select select "6"
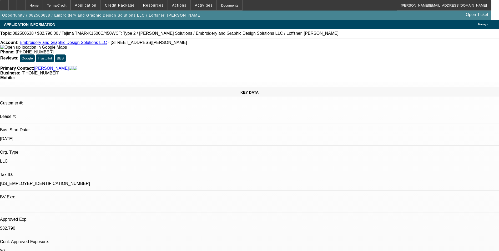
select select "0"
select select "2"
select select "0"
select select "6"
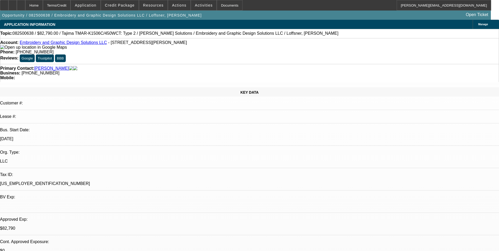
select select "0"
select select "2"
select select "0"
select select "6"
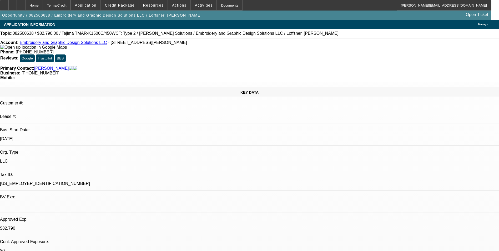
select select "0"
select select "2"
select select "0"
select select "6"
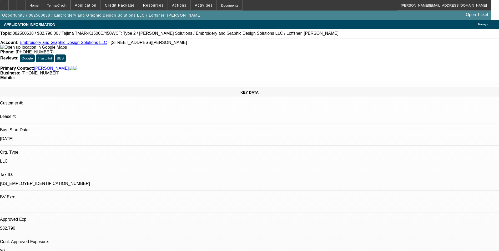
scroll to position [158, 0]
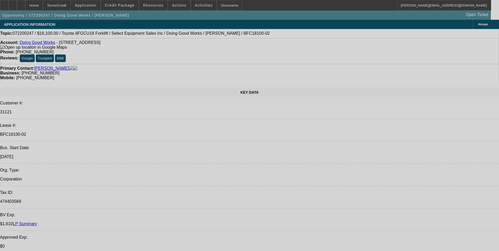
select select "0"
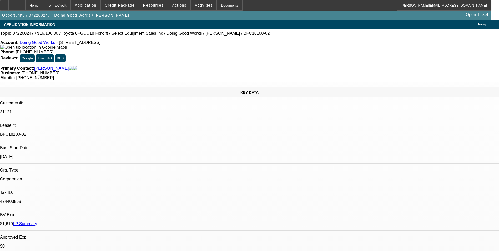
select select "2"
select select "0.1"
select select "0"
select select "2"
select select "0.1"
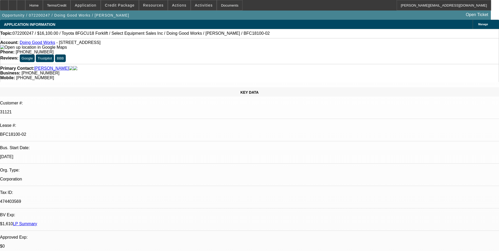
select select "1"
select select "2"
select select "4"
select select "1"
select select "2"
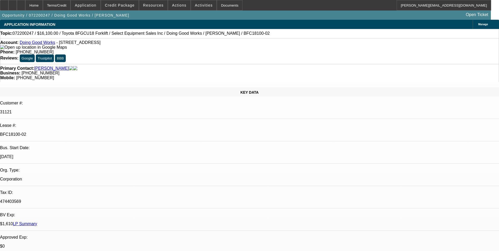
select select "4"
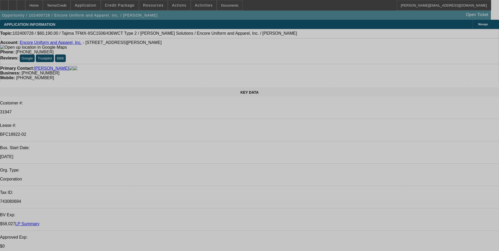
select select "0"
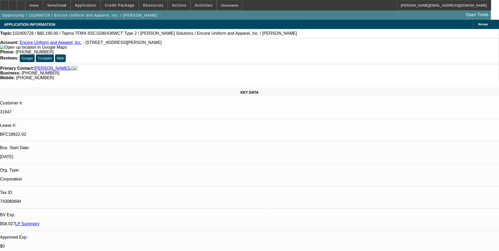
select select "2"
select select "0"
select select "2"
select select "0"
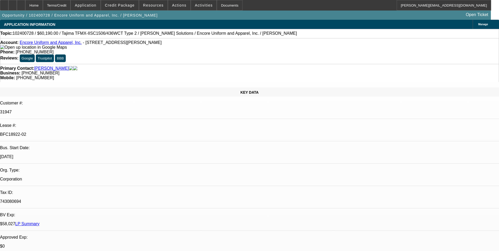
select select "0"
select select "2"
select select "0"
select select "2"
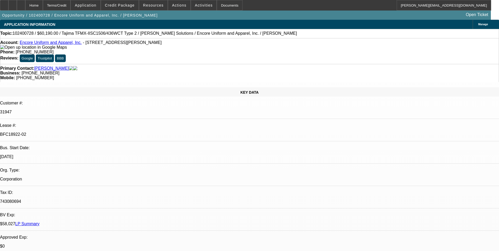
select select "0"
select select "1"
select select "2"
select select "6"
select select "1"
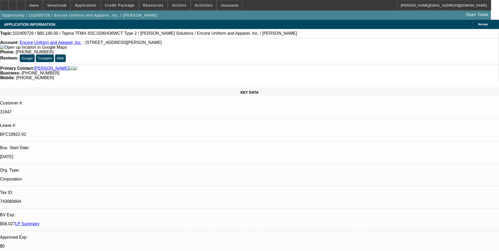
select select "2"
select select "6"
select select "1"
select select "2"
select select "6"
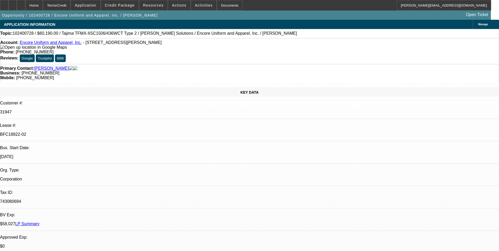
select select "1"
select select "2"
select select "6"
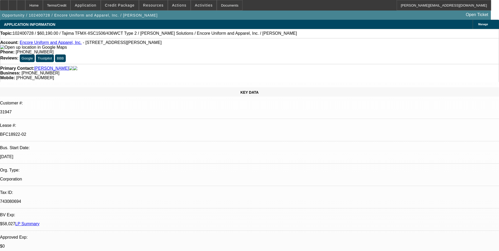
scroll to position [26, 0]
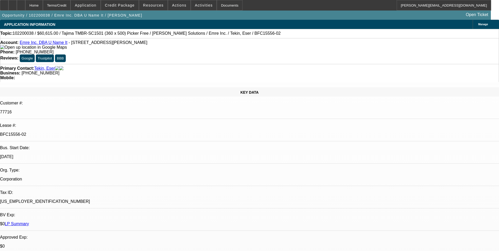
select select "0"
select select "2"
select select "0"
select select "2"
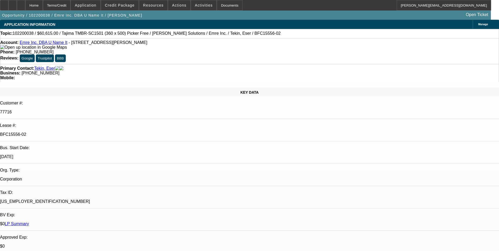
select select "0"
select select "2"
select select "0"
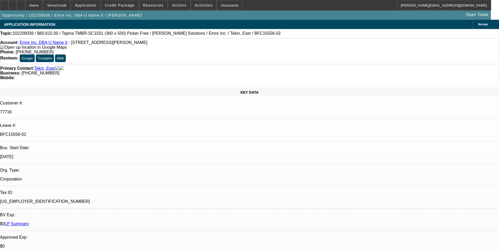
select select "2"
select select "0"
select select "1"
select select "2"
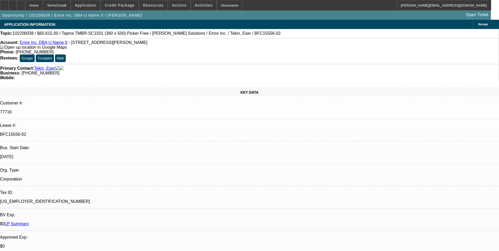
select select "1"
select select "2"
select select "1"
select select "2"
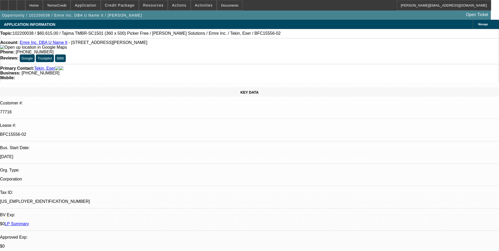
select select "2"
select select "1"
select select "2"
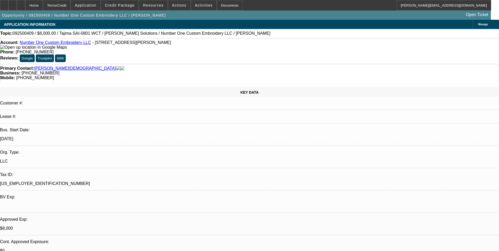
select select "0"
select select "2"
select select "0.1"
select select "4"
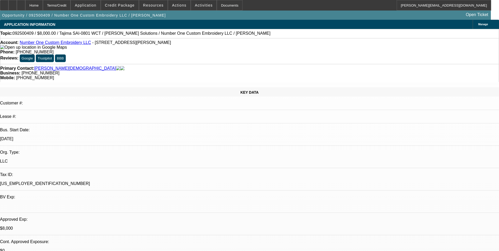
select select "0"
select select "0.1"
select select "4"
select select "0"
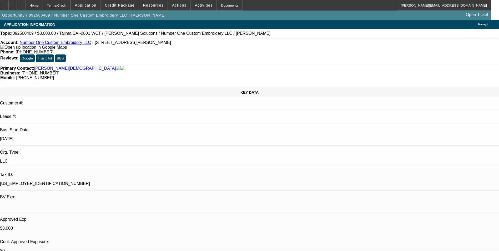
select select "0"
select select "0.1"
select select "4"
select select "0"
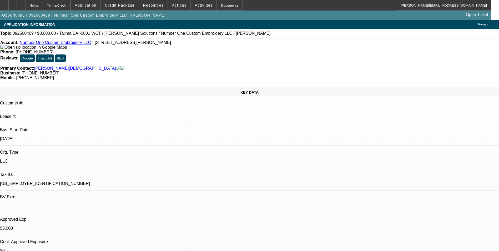
select select "0"
select select "6"
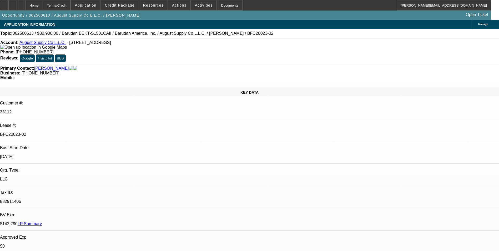
select select "0"
select select "2"
select select "0.1"
select select "4"
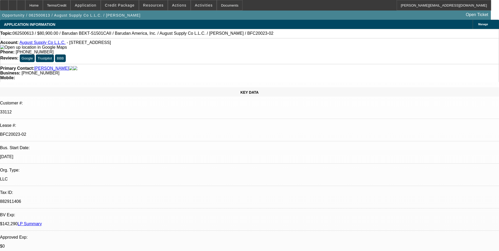
select select "0"
select select "2"
select select "0.1"
select select "4"
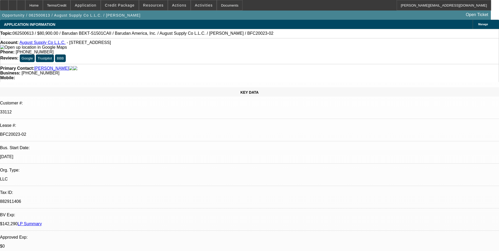
select select "0"
select select "2"
select select "0.1"
select select "4"
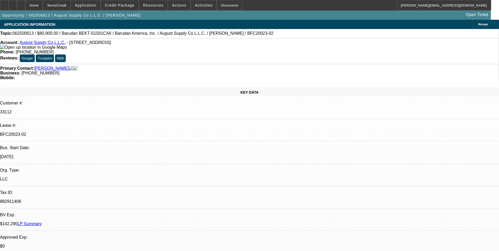
select select "0"
select select "2"
select select "0.1"
select select "4"
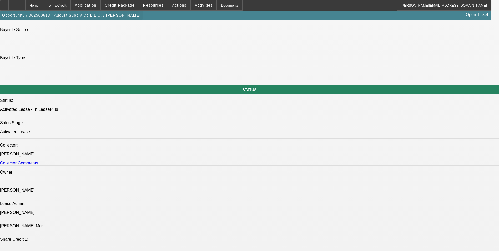
scroll to position [21, 0]
click at [25, 7] on div at bounding box center [21, 5] width 8 height 11
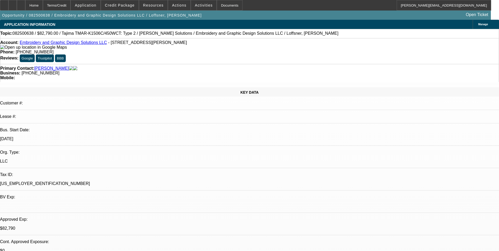
select select "0"
select select "2"
select select "0"
select select "6"
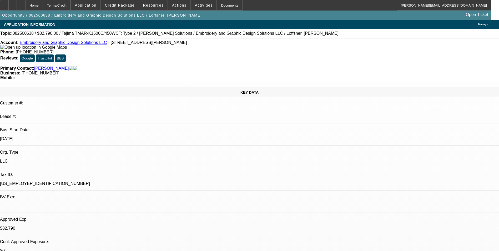
select select "0"
select select "2"
select select "0"
select select "6"
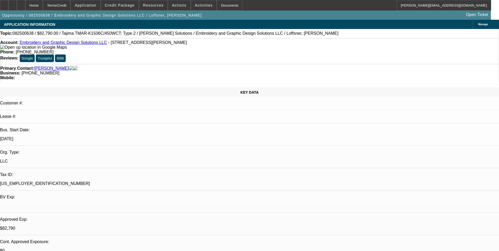
select select "0"
select select "2"
select select "0"
select select "6"
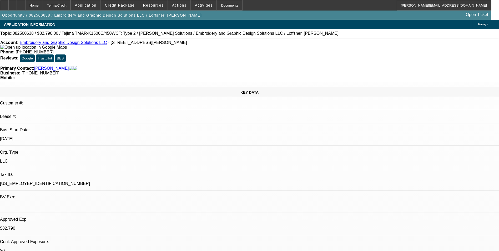
select select "0"
select select "2"
select select "0"
select select "6"
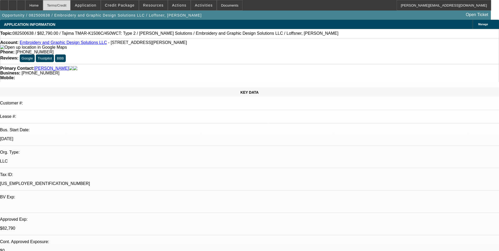
scroll to position [158, 0]
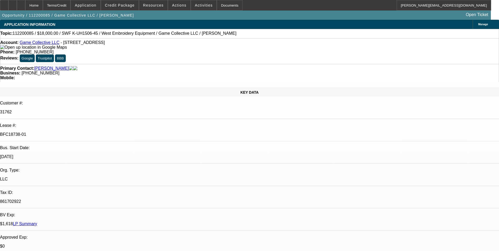
select select "0"
select select "2"
select select "0.1"
select select "0"
select select "2"
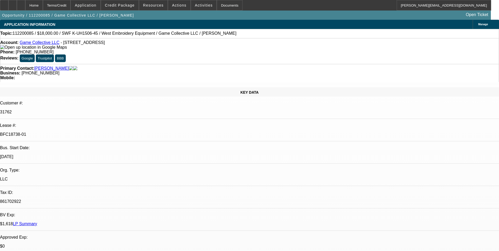
select select "0.1"
select select "0"
select select "2"
select select "0.1"
select select "0"
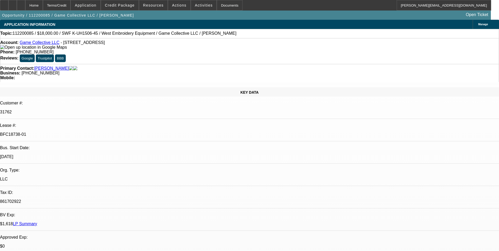
select select "2"
select select "0.1"
select select "1"
select select "2"
select select "4"
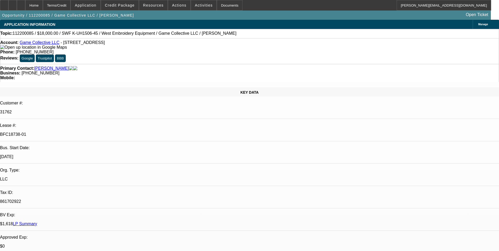
select select "1"
select select "2"
select select "4"
select select "1"
select select "2"
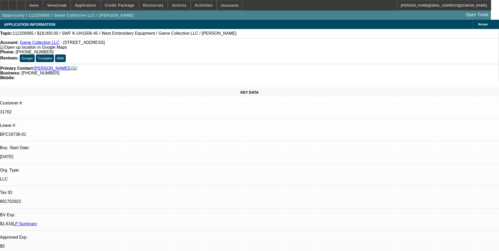
select select "4"
select select "1"
select select "2"
select select "4"
select select "0"
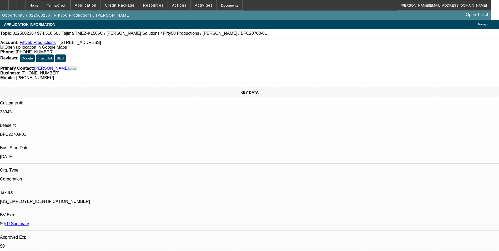
select select "0"
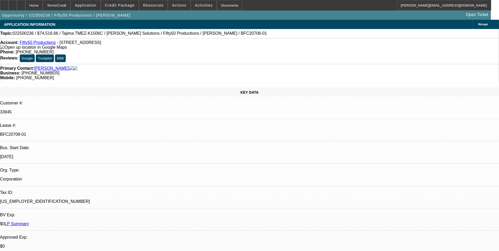
select select "0"
select select "2"
select select "0.1"
select select "0"
select select "2"
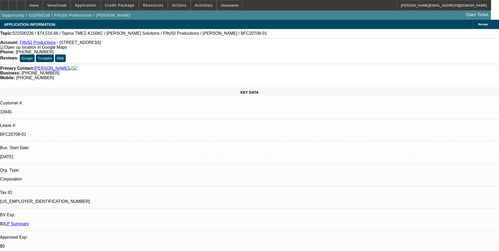
select select "0.1"
select select "1"
select select "6"
select select "1"
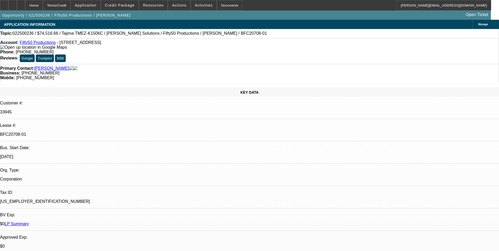
select select "1"
select select "6"
select select "1"
select select "2"
select select "4"
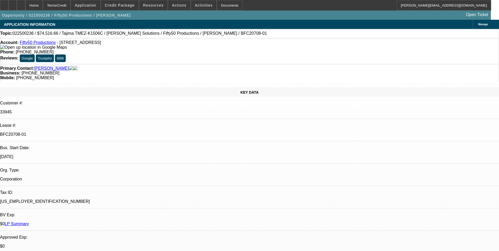
select select "1"
select select "2"
select select "4"
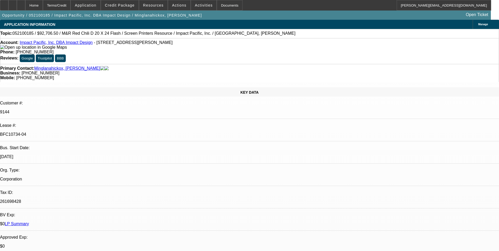
select select "0"
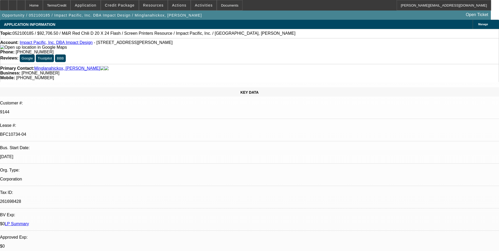
select select "0"
select select "1"
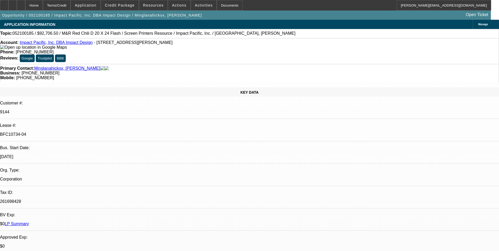
select select "1"
select select "3"
select select "1"
select select "3"
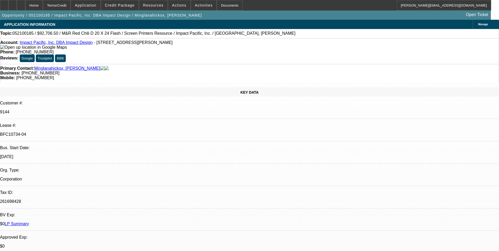
select select "1"
select select "3"
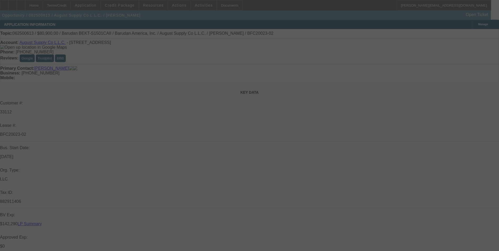
select select "0"
select select "2"
select select "0.1"
select select "0"
select select "2"
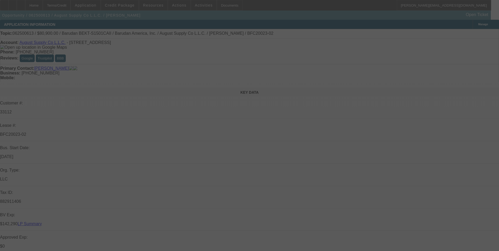
select select "0.1"
select select "0"
select select "2"
select select "0.1"
select select "0"
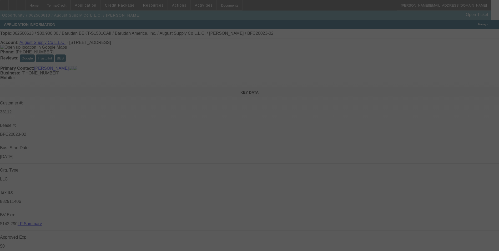
select select "2"
select select "0.1"
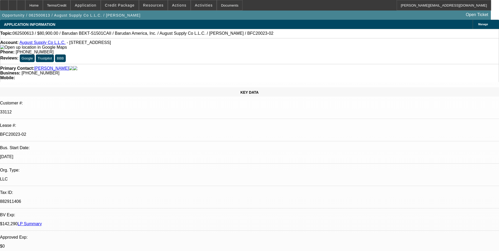
select select "1"
select select "2"
select select "4"
select select "1"
select select "2"
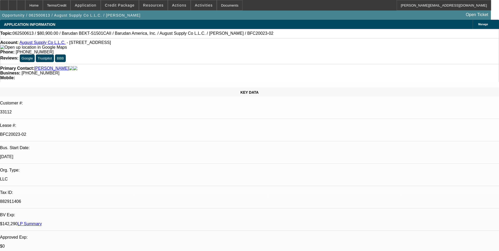
select select "4"
select select "1"
select select "2"
select select "4"
select select "1"
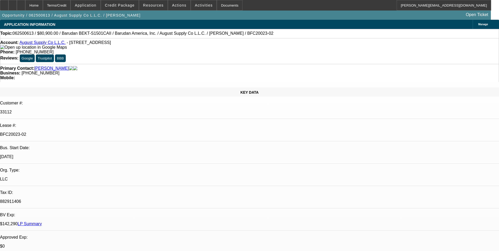
select select "2"
select select "4"
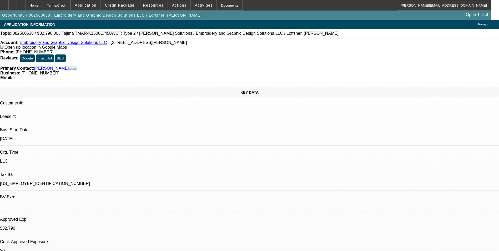
select select "0"
select select "2"
select select "0"
select select "6"
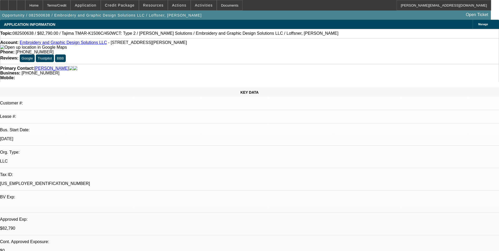
select select "0"
select select "2"
select select "0"
select select "6"
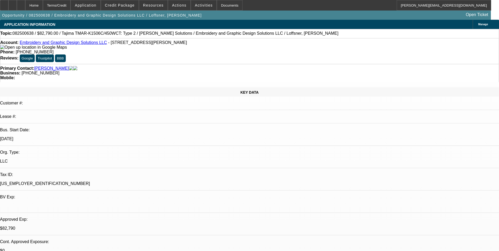
select select "0"
select select "2"
select select "0"
select select "6"
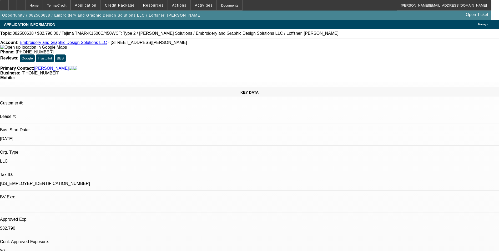
select select "0"
select select "2"
select select "0"
select select "6"
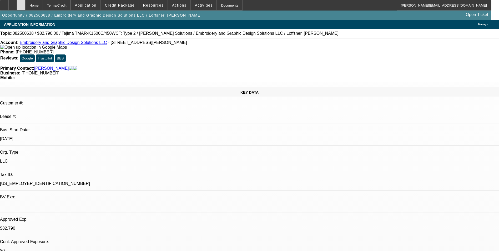
scroll to position [158, 0]
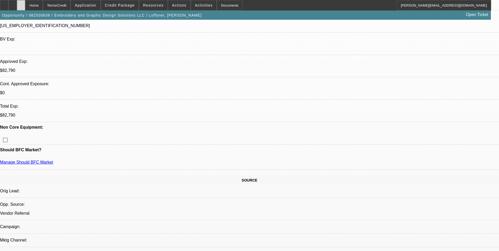
click at [21, 3] on icon at bounding box center [21, 3] width 0 height 0
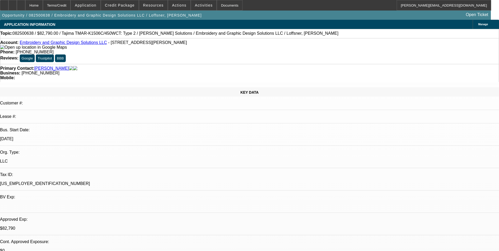
select select "0"
select select "2"
select select "0"
select select "2"
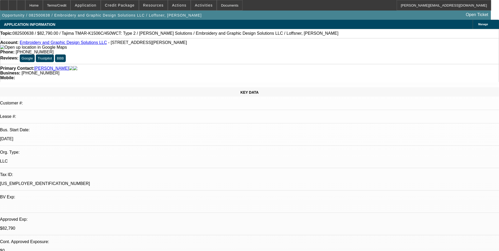
select select "0"
select select "2"
select select "0"
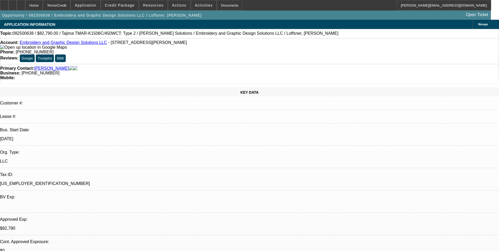
select select "2"
select select "0"
select select "1"
select select "2"
select select "6"
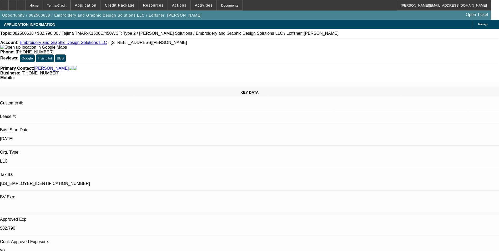
select select "1"
select select "2"
select select "6"
select select "1"
select select "2"
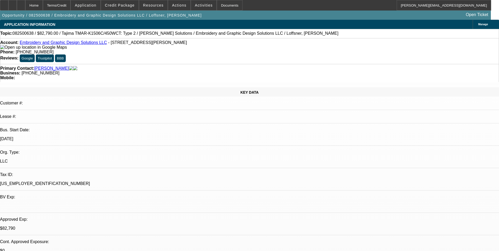
select select "6"
select select "1"
select select "2"
select select "6"
